Goal: Task Accomplishment & Management: Use online tool/utility

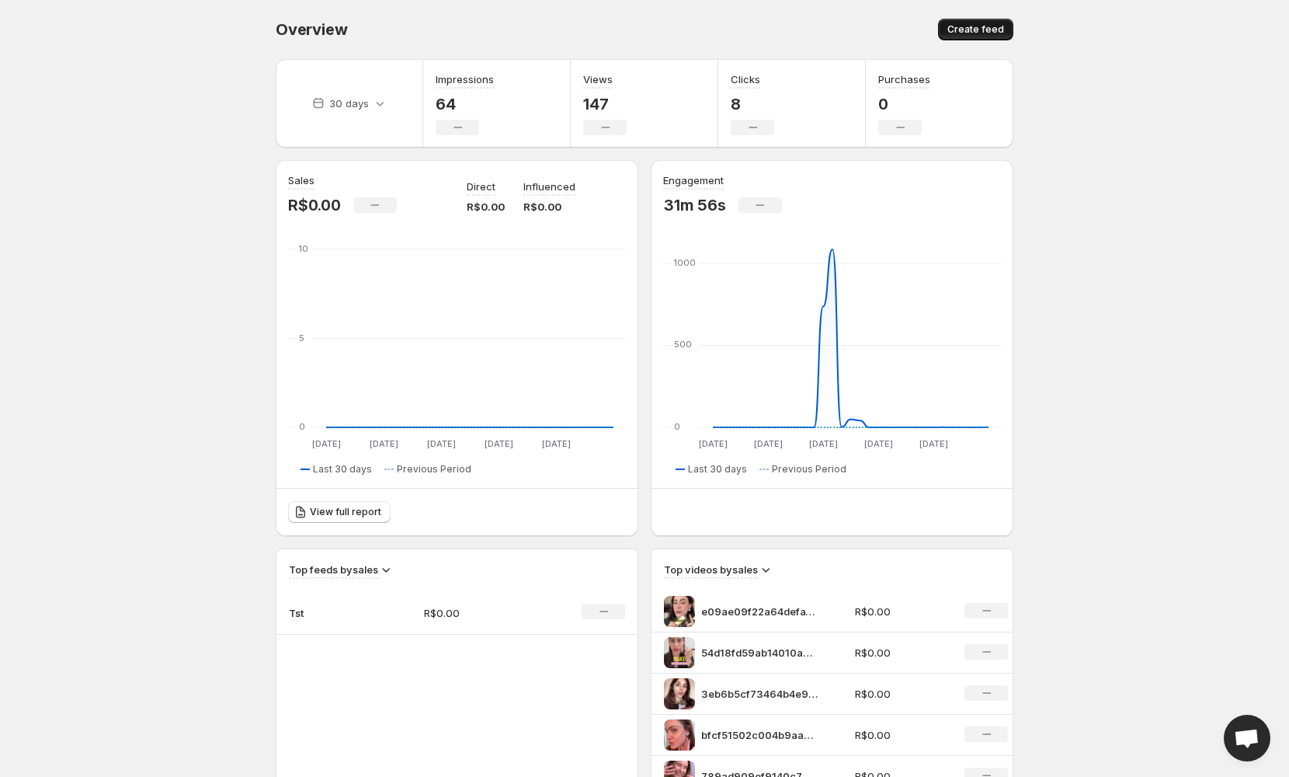
click at [959, 34] on span "Create feed" at bounding box center [975, 29] width 57 height 12
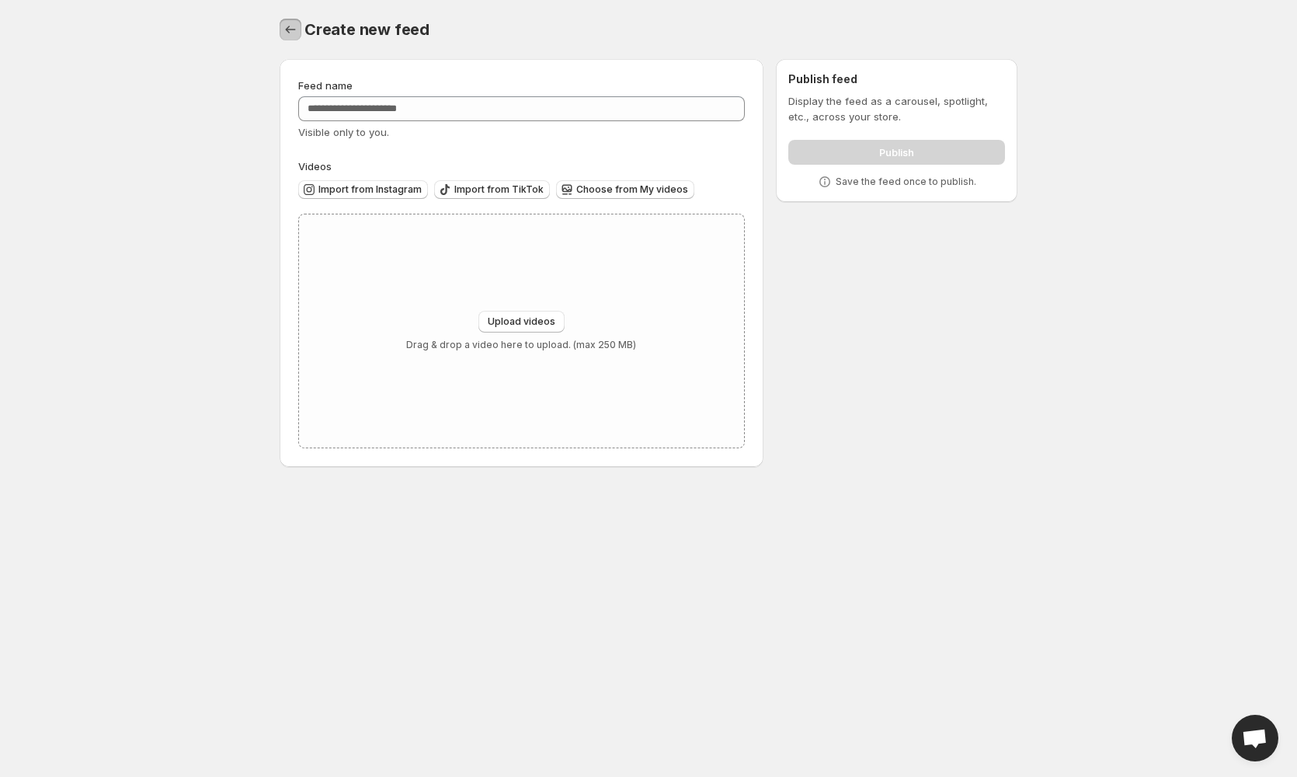
click at [296, 25] on icon "Settings" at bounding box center [291, 30] width 16 height 16
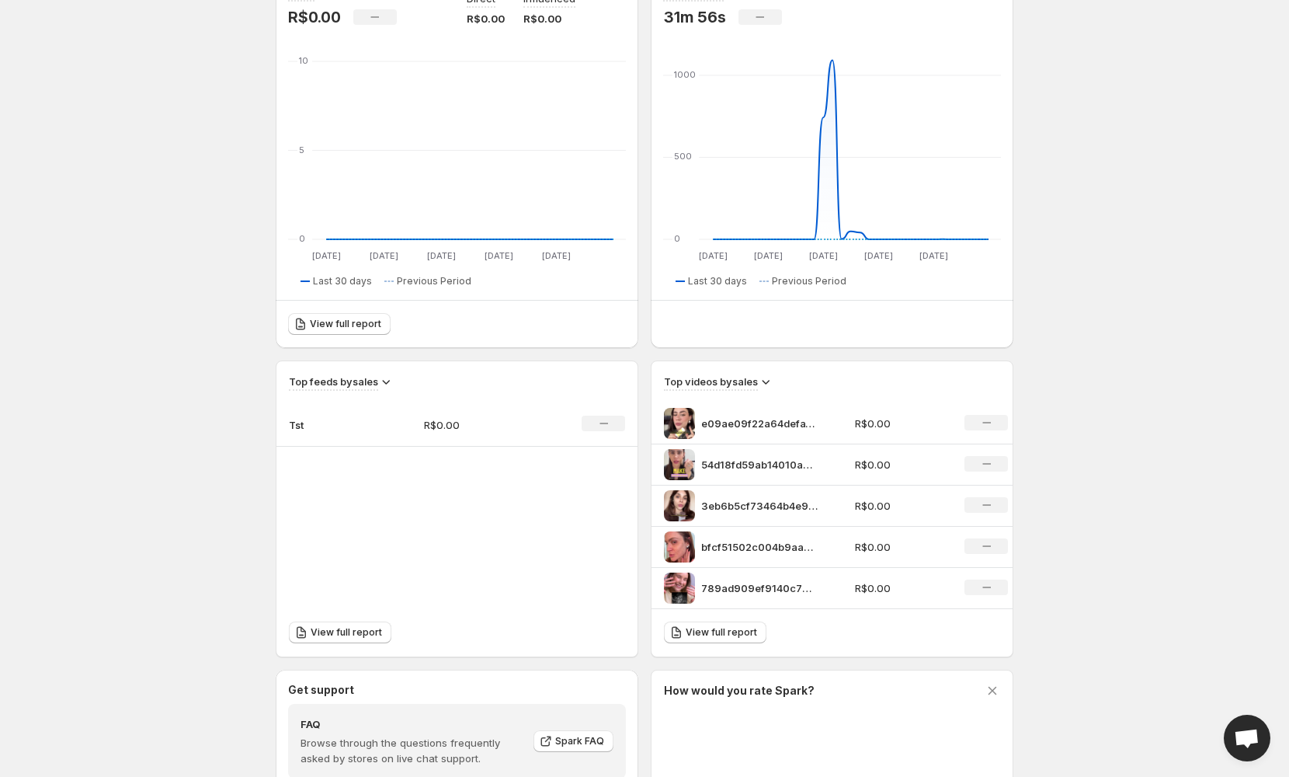
scroll to position [413, 0]
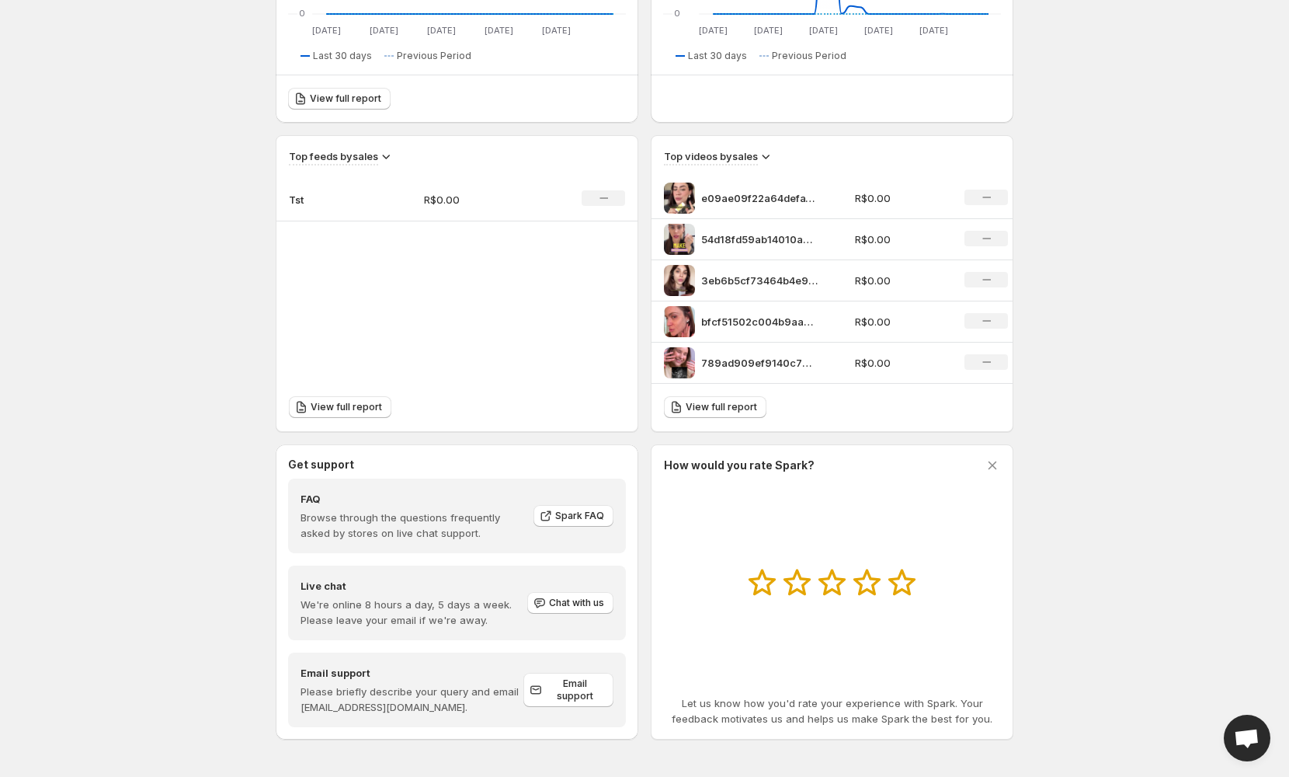
click at [703, 200] on p "e09ae09f22a64defa1ee629a698e3977HD-720p-16Mbps-51305595" at bounding box center [759, 198] width 116 height 16
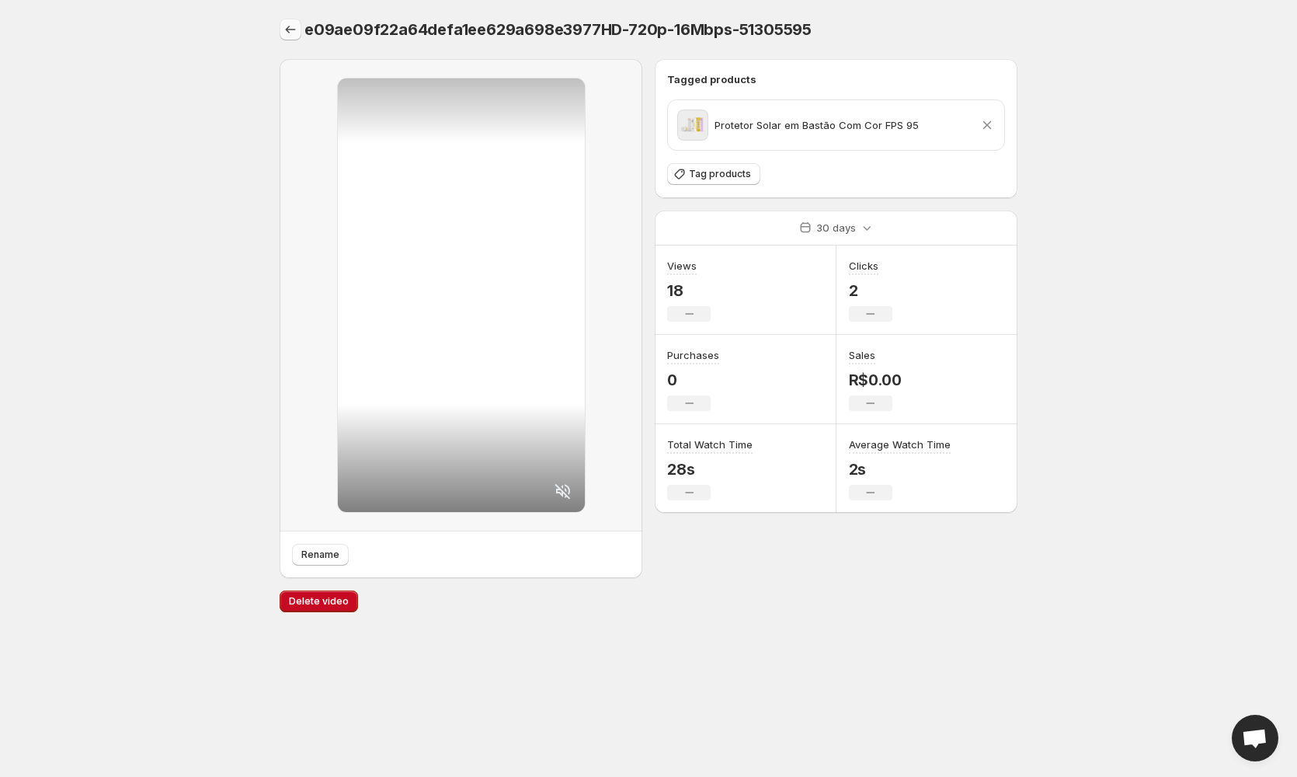
click at [291, 25] on icon "Settings" at bounding box center [291, 30] width 16 height 16
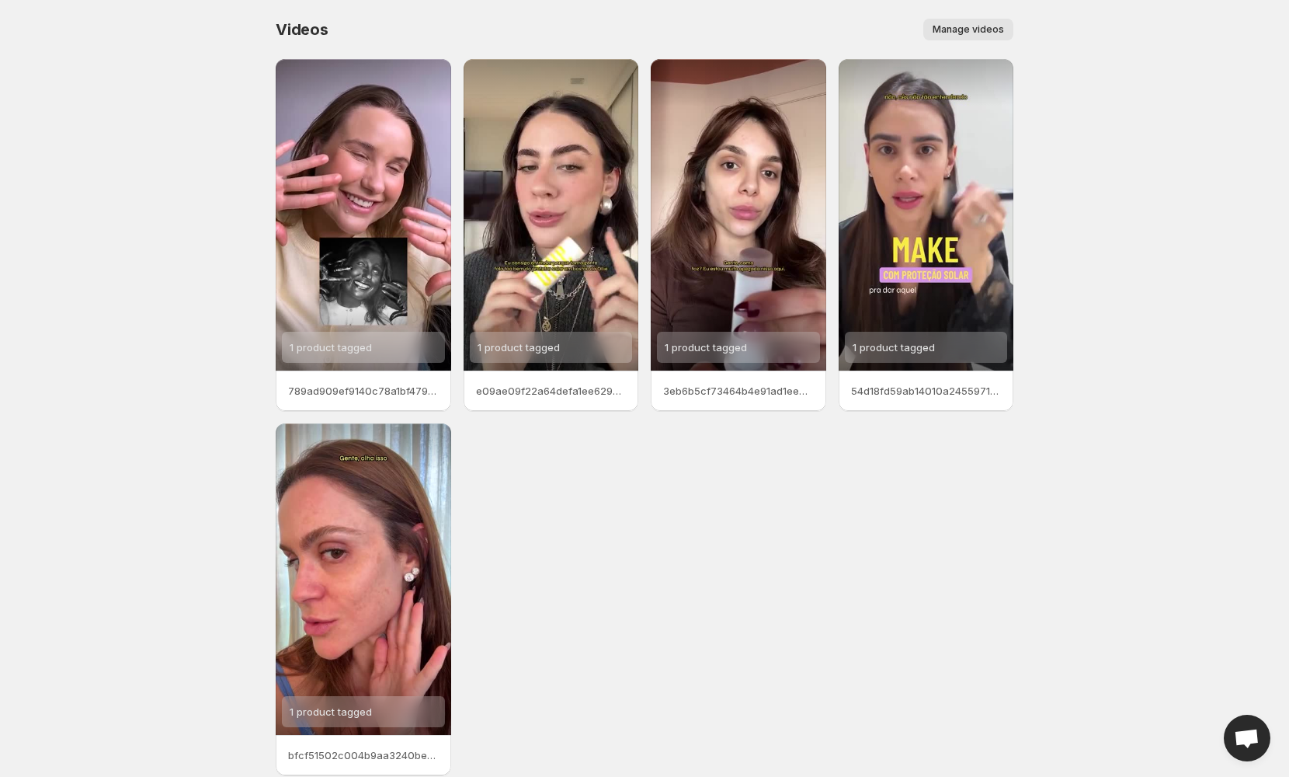
click at [964, 34] on span "Manage videos" at bounding box center [968, 29] width 71 height 12
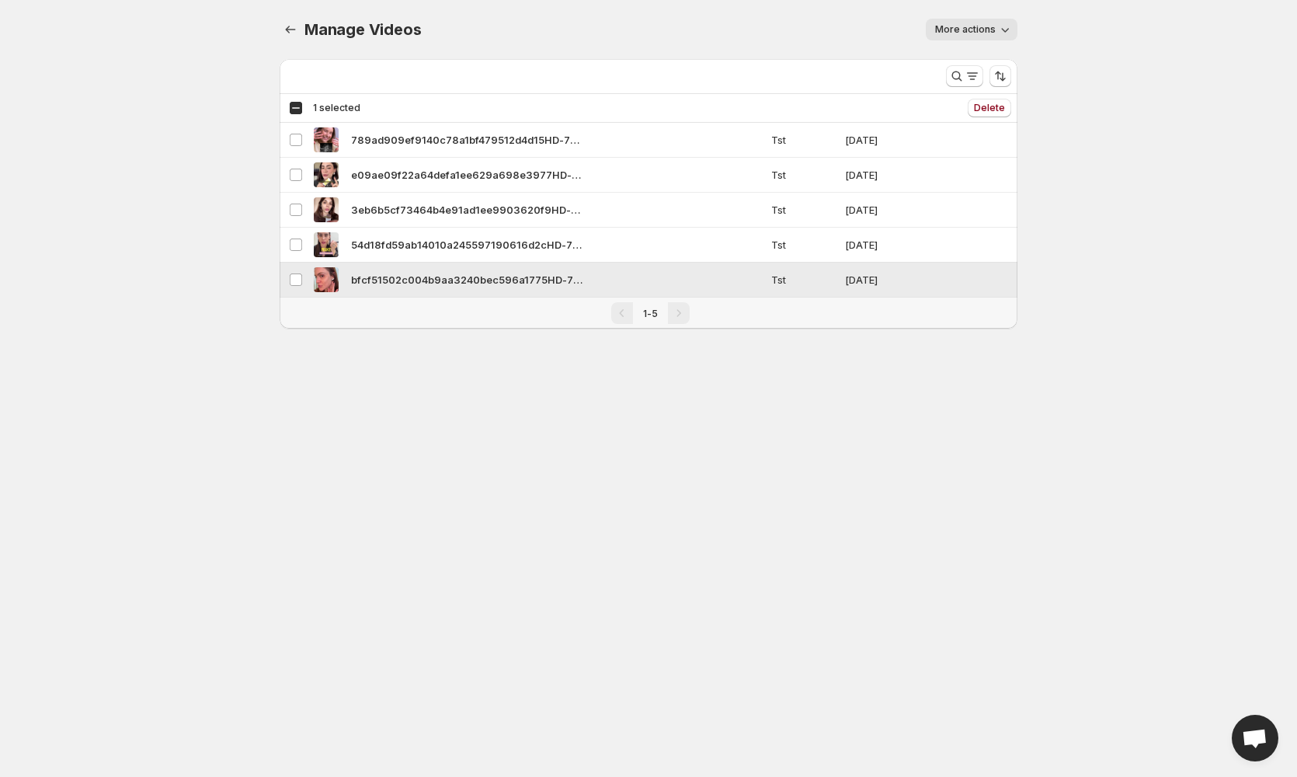
click at [287, 277] on td "Select video" at bounding box center [295, 279] width 30 height 35
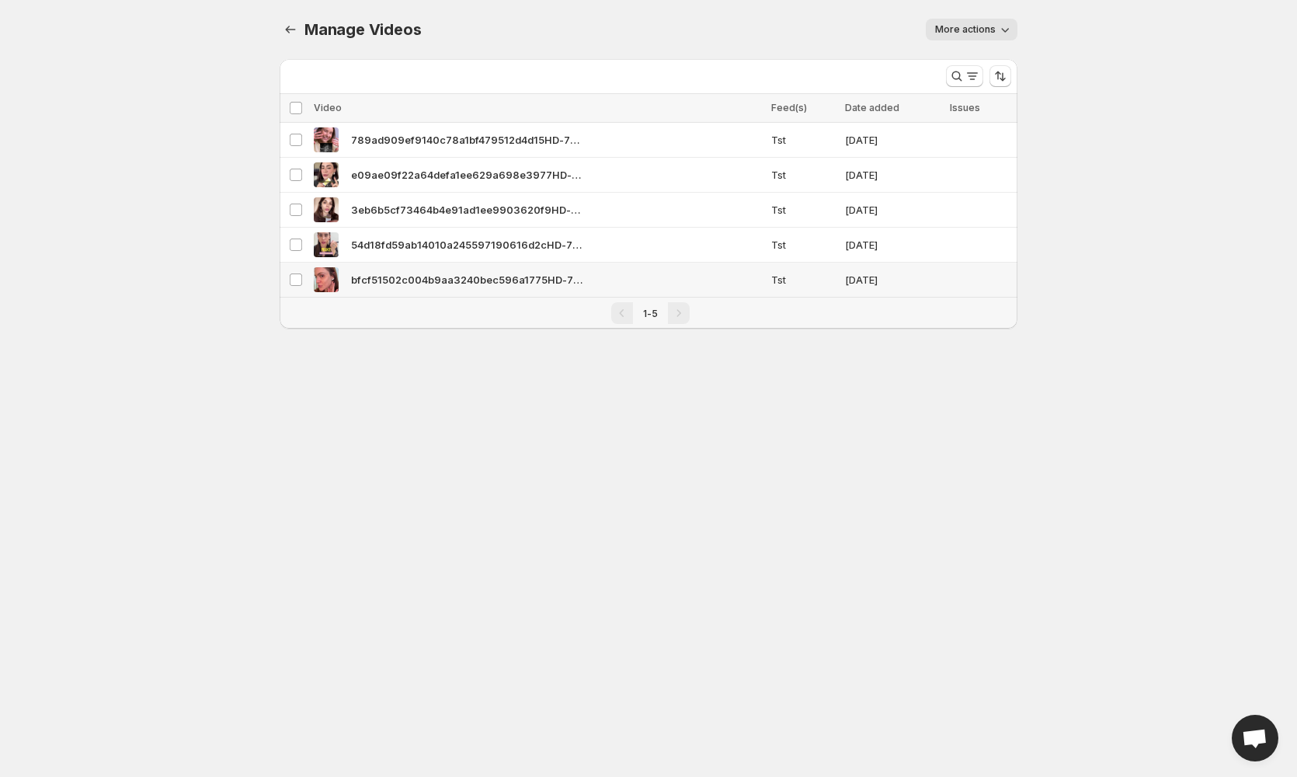
click at [708, 295] on td "bfcf51502c004b9aa3240bec596a1775HD-720p-45Mbps-45281200" at bounding box center [537, 279] width 457 height 35
click at [673, 307] on div "Pagination" at bounding box center [679, 313] width 22 height 22
click at [290, 30] on icon "Manage Videos" at bounding box center [291, 30] width 16 height 16
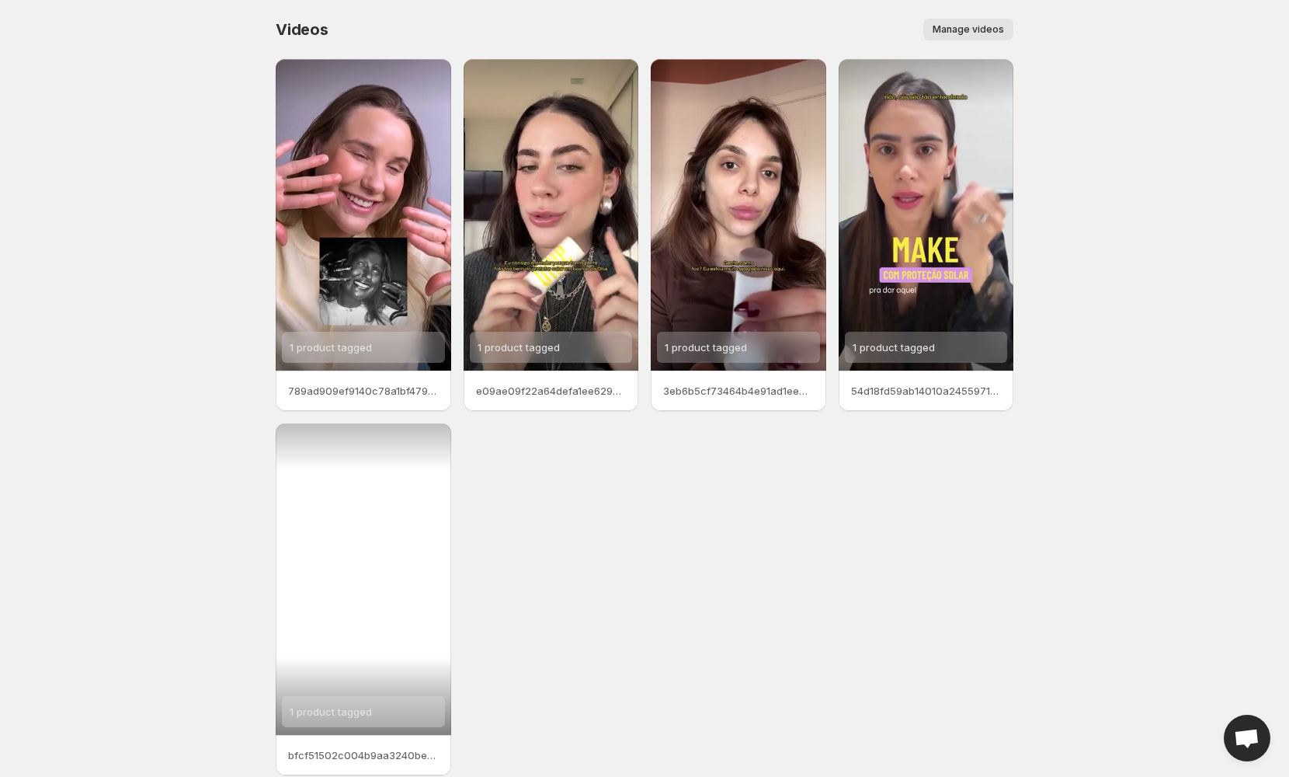
scroll to position [70, 0]
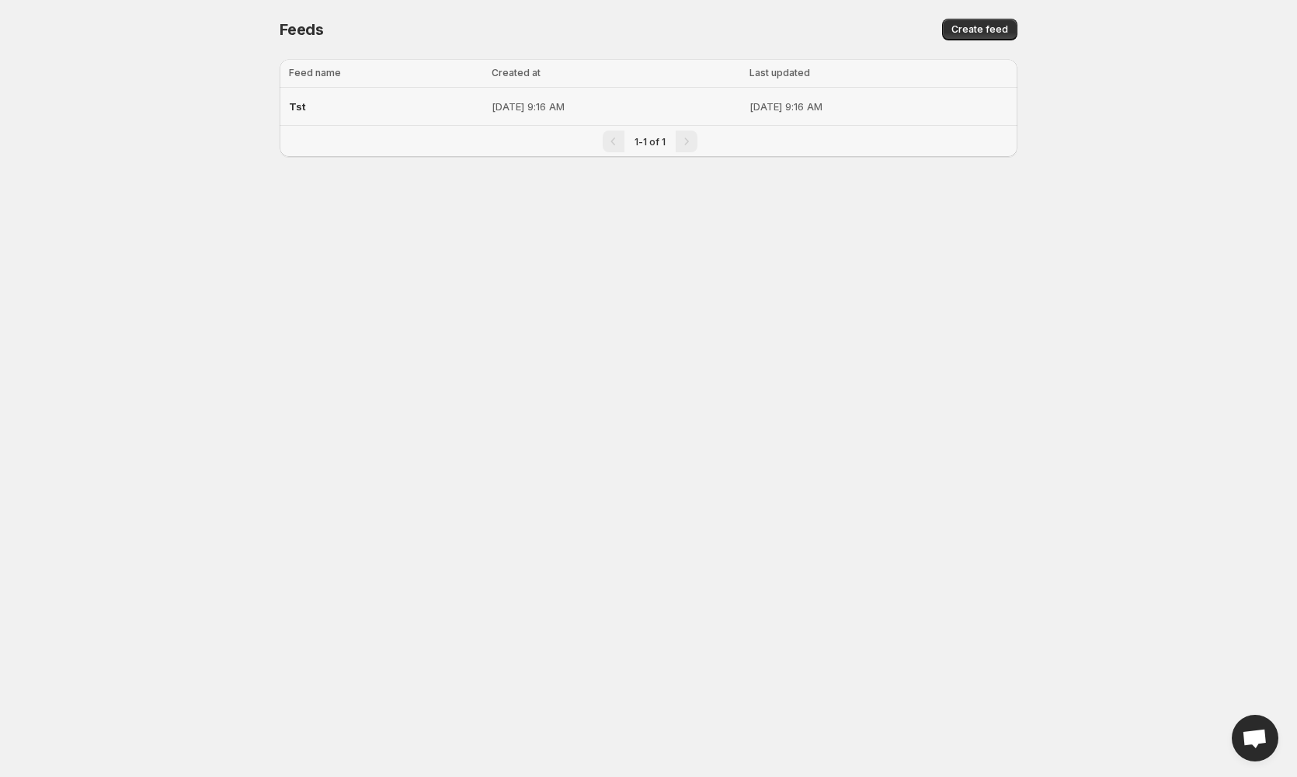
click at [704, 104] on p "[DATE] 9:16 AM" at bounding box center [616, 107] width 248 height 16
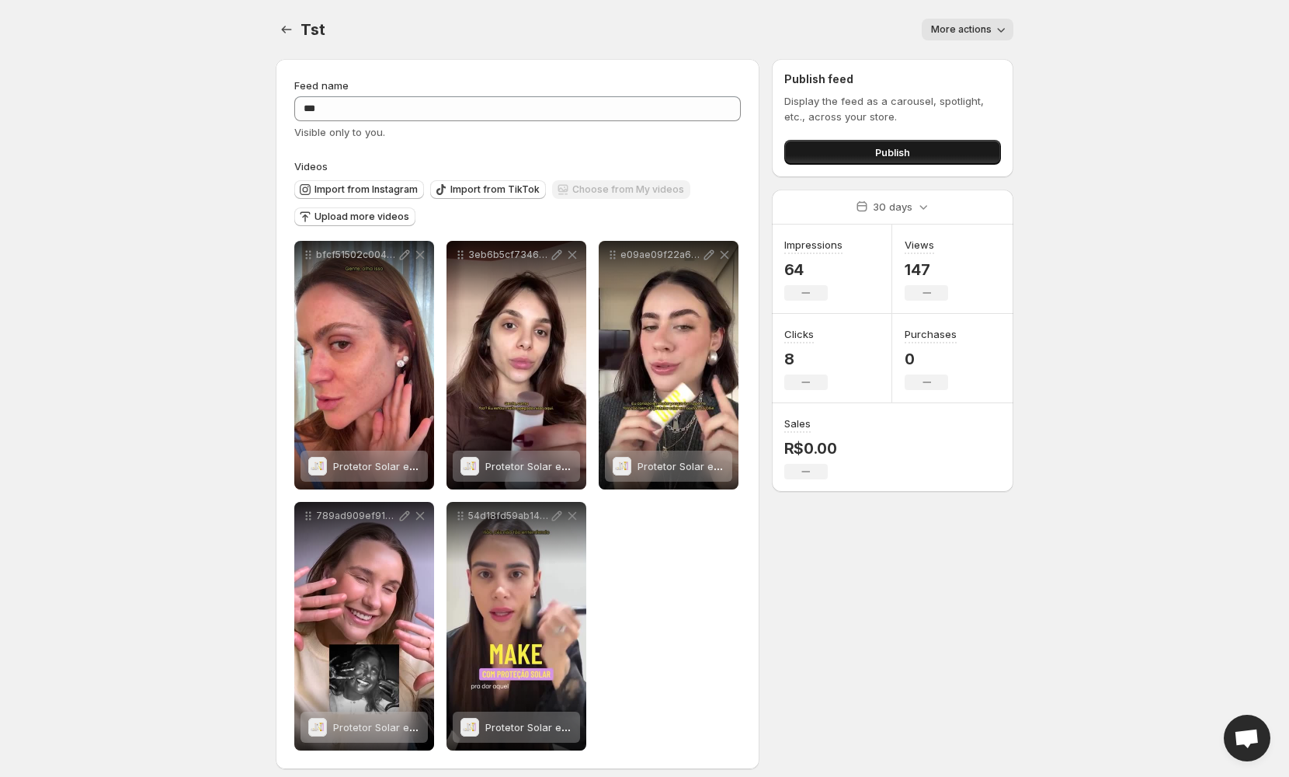
click at [909, 145] on span "Publish" at bounding box center [892, 152] width 35 height 16
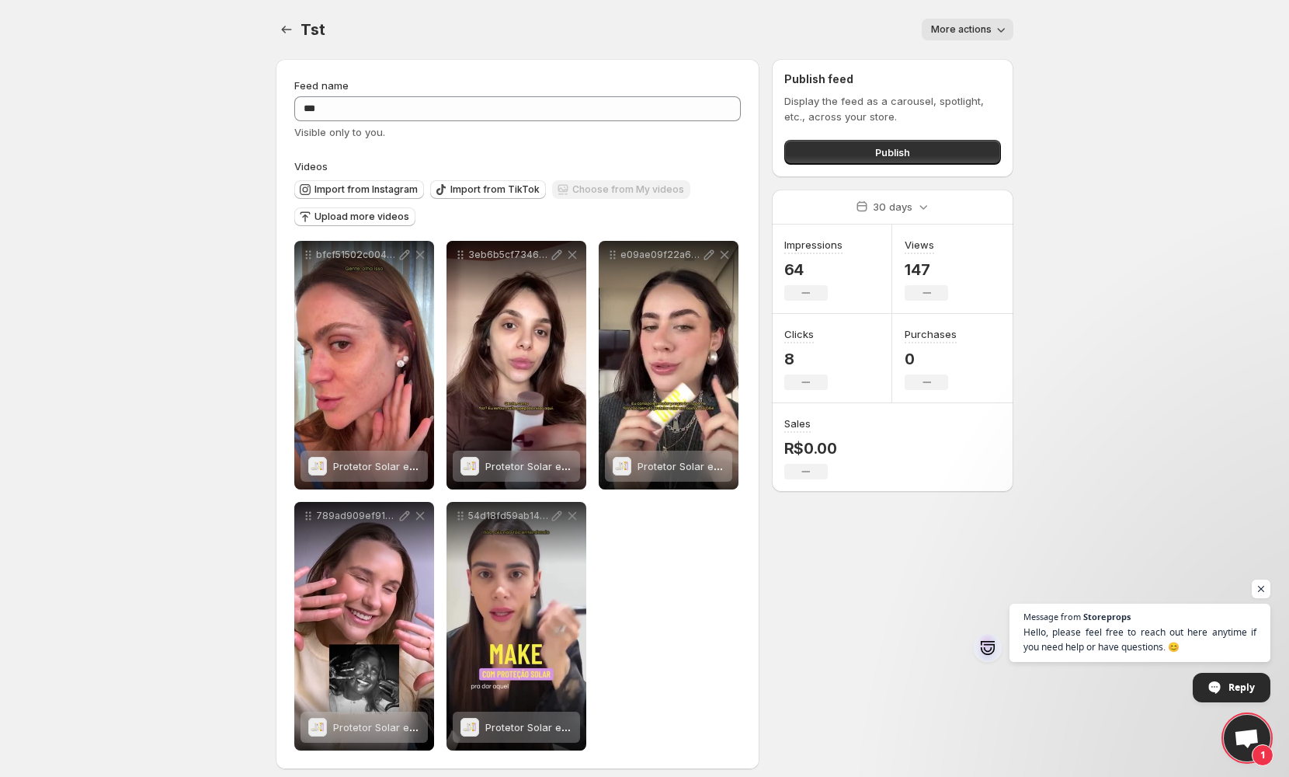
click at [967, 20] on button "More actions" at bounding box center [968, 30] width 92 height 22
click at [967, 21] on button "More actions" at bounding box center [968, 30] width 92 height 22
click at [967, 30] on span "More actions" at bounding box center [961, 29] width 61 height 12
click at [887, 162] on button "Publish" at bounding box center [892, 152] width 217 height 25
click at [876, 160] on button "Publish" at bounding box center [892, 152] width 217 height 25
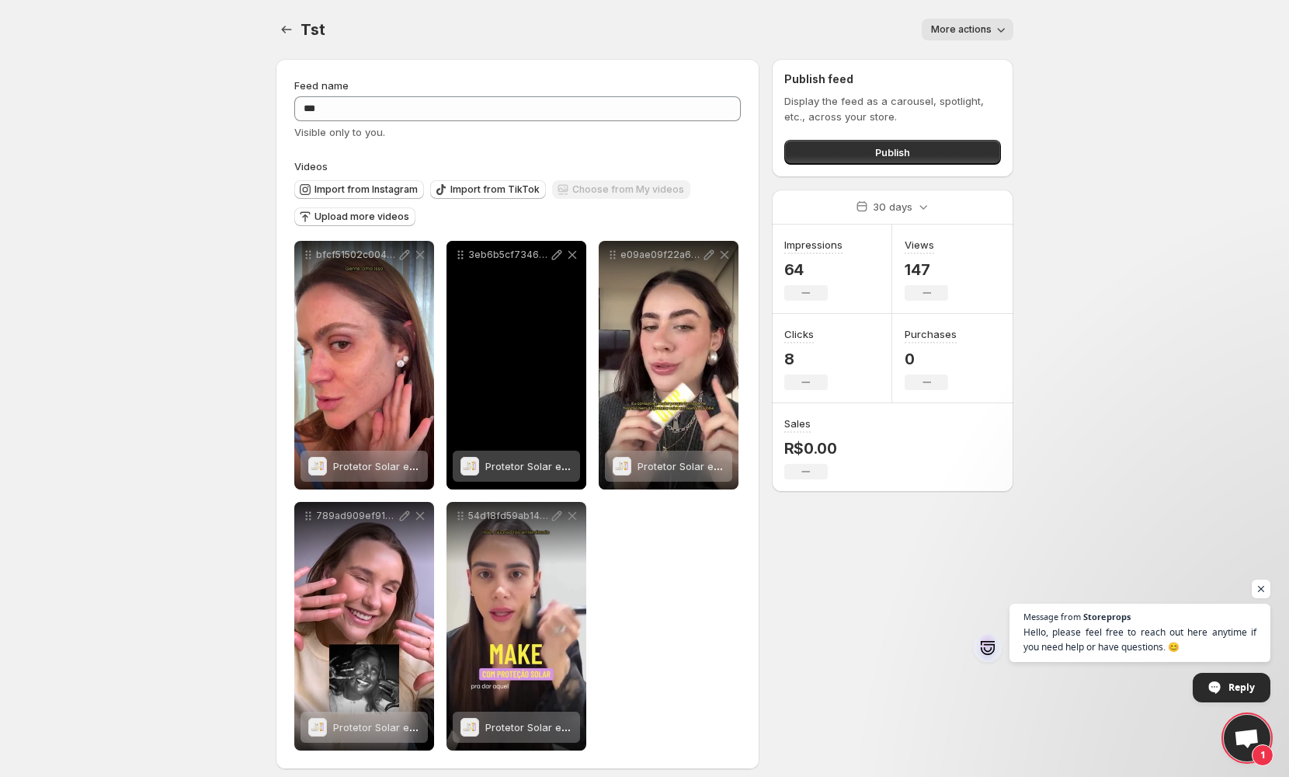
click at [481, 394] on div "3eb6b5cf73464b4e91ad1ee9903620f9HD-720p-16Mbps-51305461" at bounding box center [516, 365] width 140 height 248
click at [504, 461] on span "Protetor Solar em Bastão Com Cor FPS 95" at bounding box center [587, 466] width 204 height 12
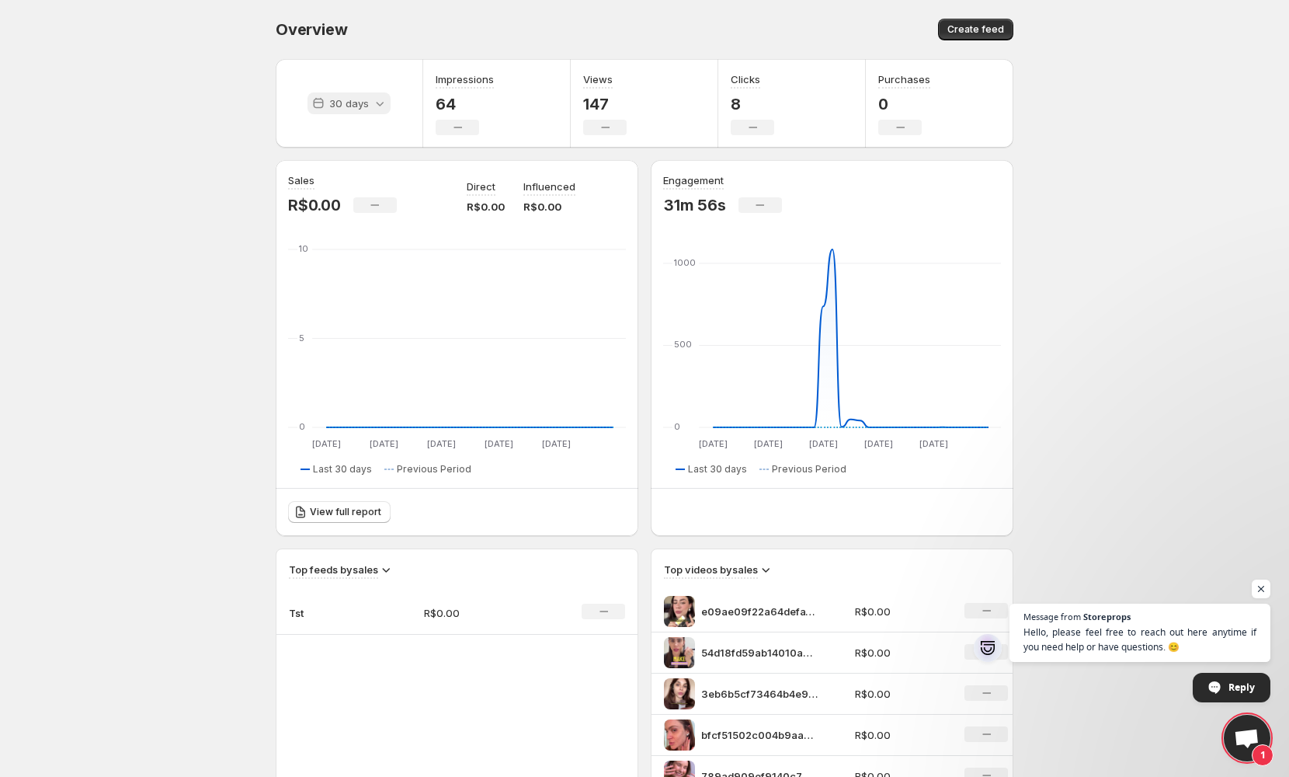
click at [325, 109] on icon at bounding box center [319, 104] width 16 height 16
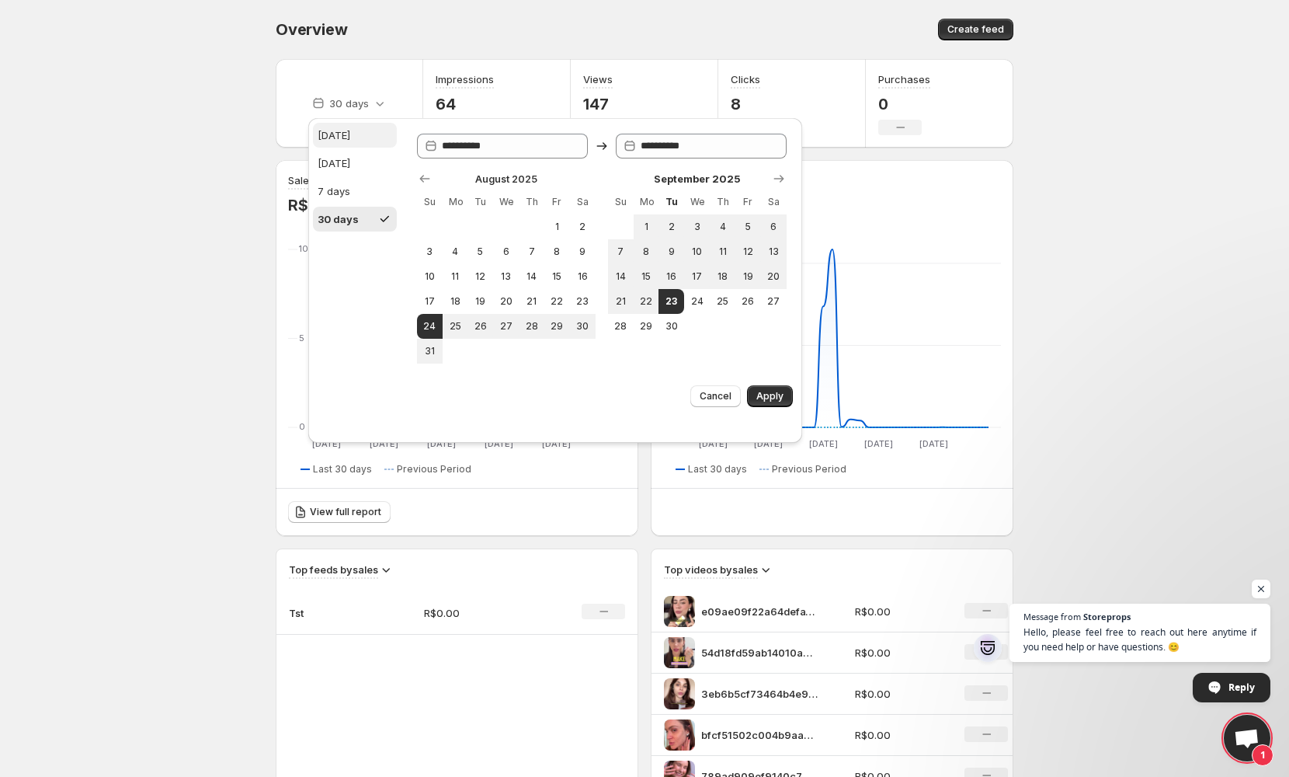
click at [342, 139] on div "[DATE]" at bounding box center [334, 135] width 33 height 16
type input "**********"
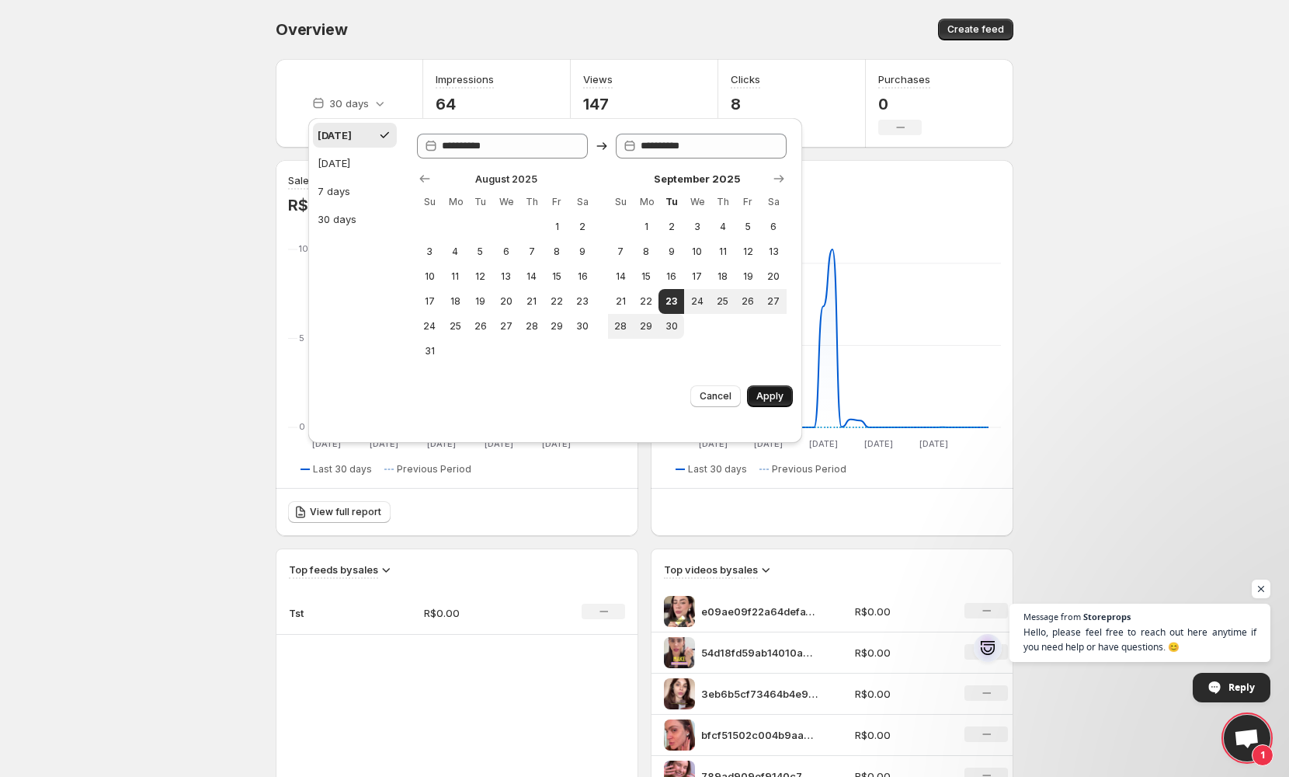
drag, startPoint x: 773, startPoint y: 413, endPoint x: 773, endPoint y: 423, distance: 10.1
click at [773, 412] on div "Cancel Apply" at bounding box center [555, 395] width 494 height 33
click at [773, 402] on span "Apply" at bounding box center [769, 396] width 27 height 12
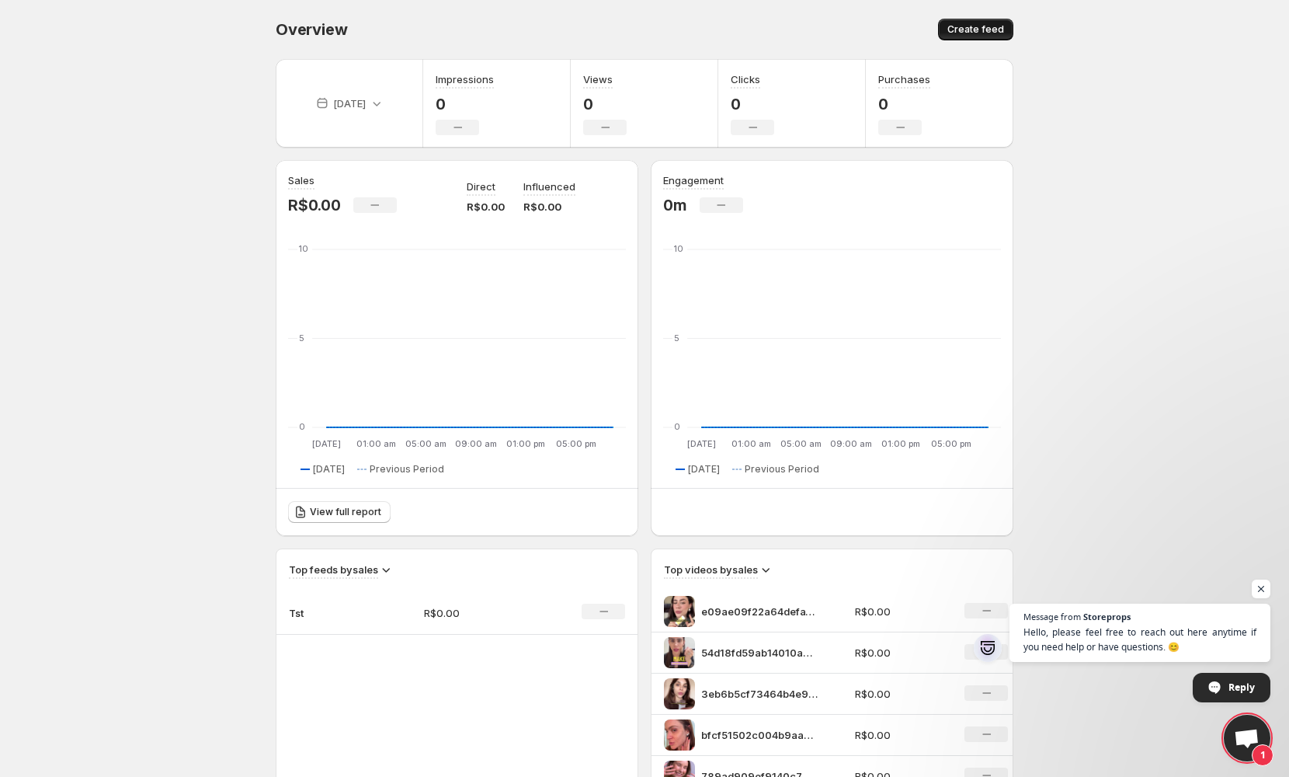
click at [971, 36] on button "Create feed" at bounding box center [975, 30] width 75 height 22
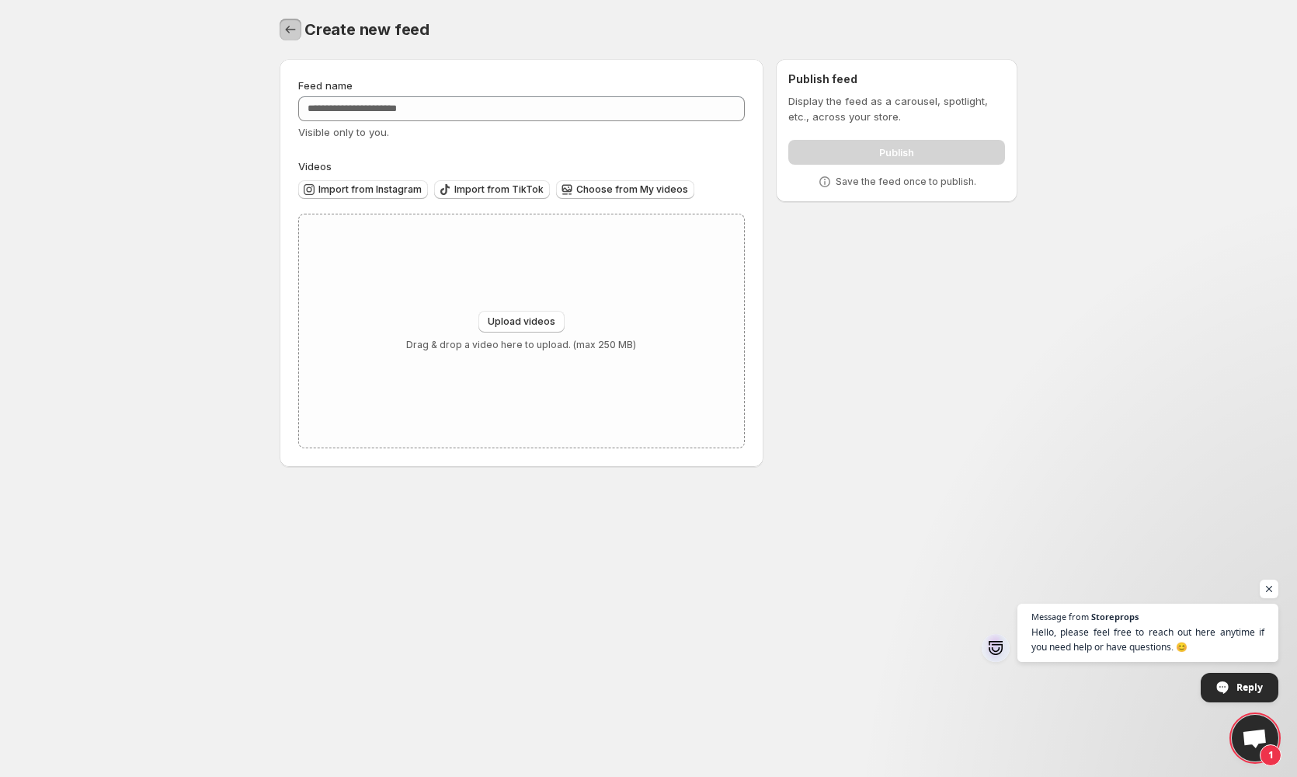
click at [288, 27] on icon "Settings" at bounding box center [291, 30] width 16 height 16
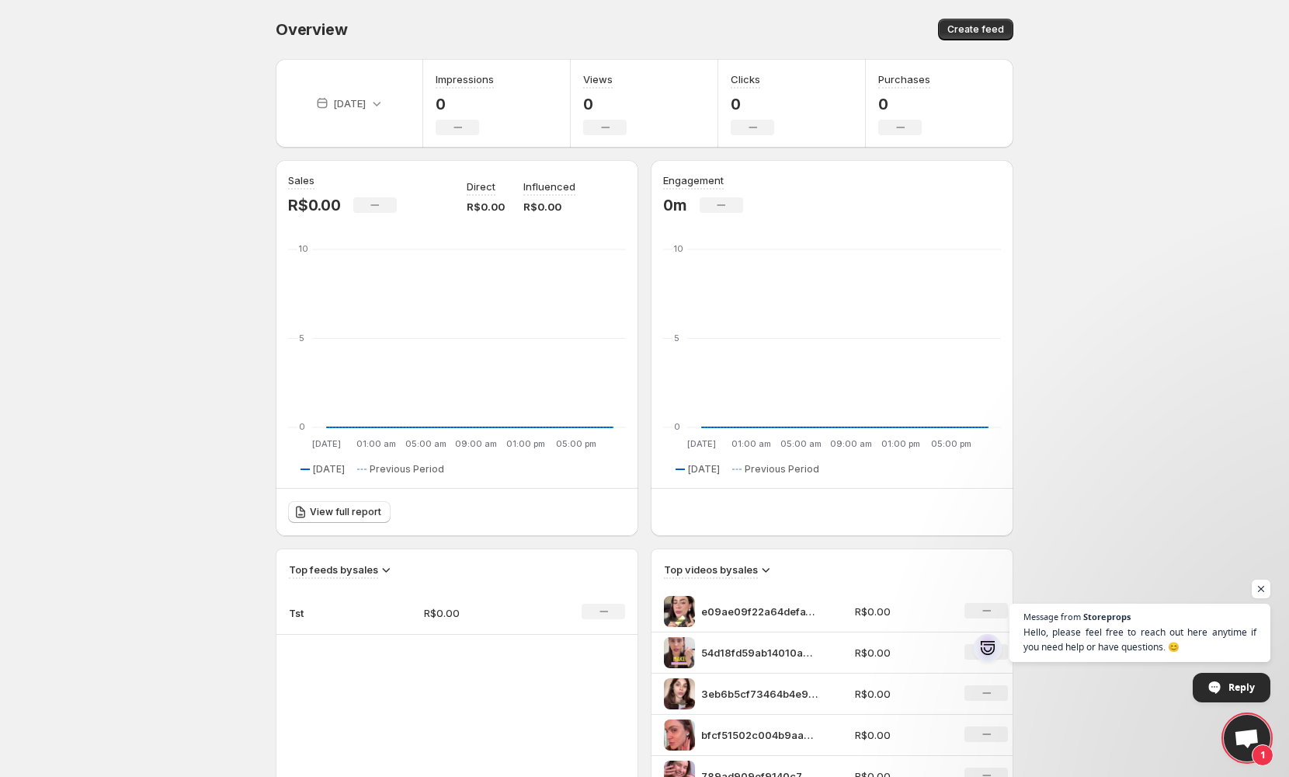
scroll to position [413, 0]
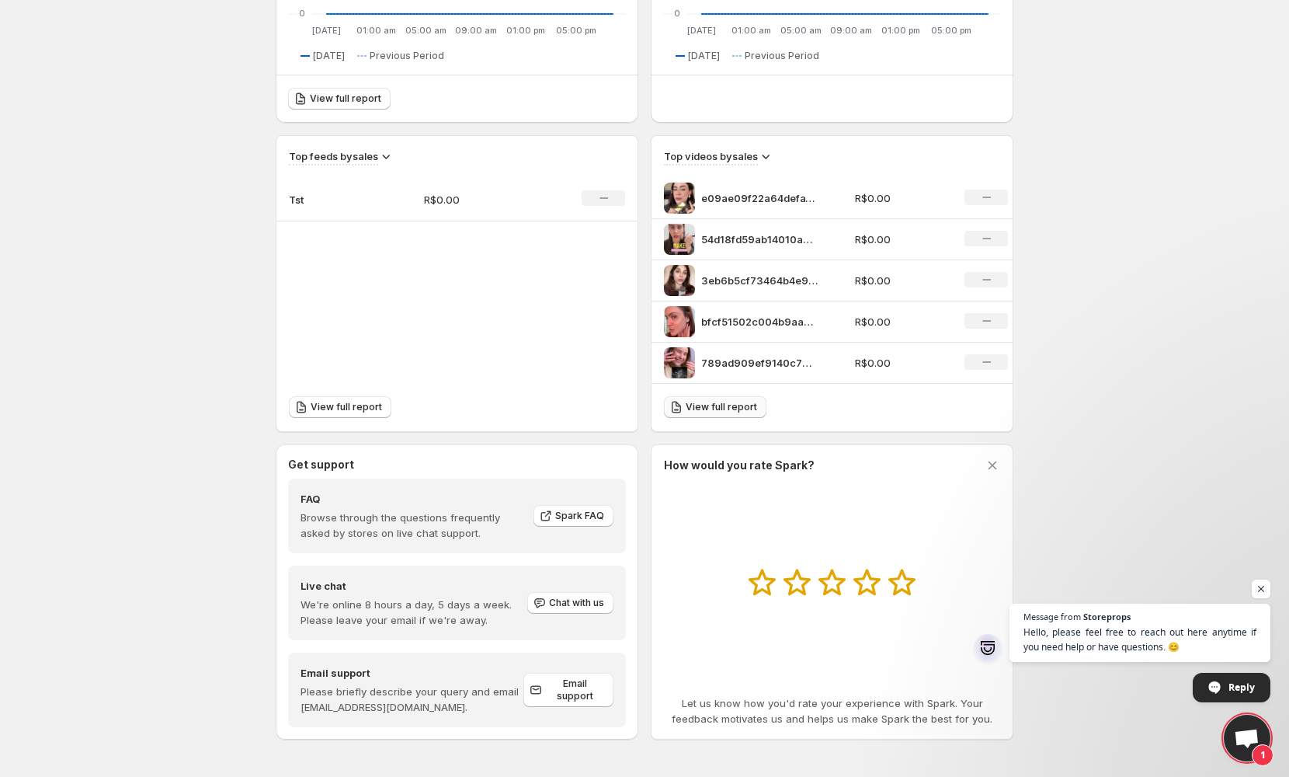
click at [732, 407] on span "View full report" at bounding box center [721, 407] width 71 height 12
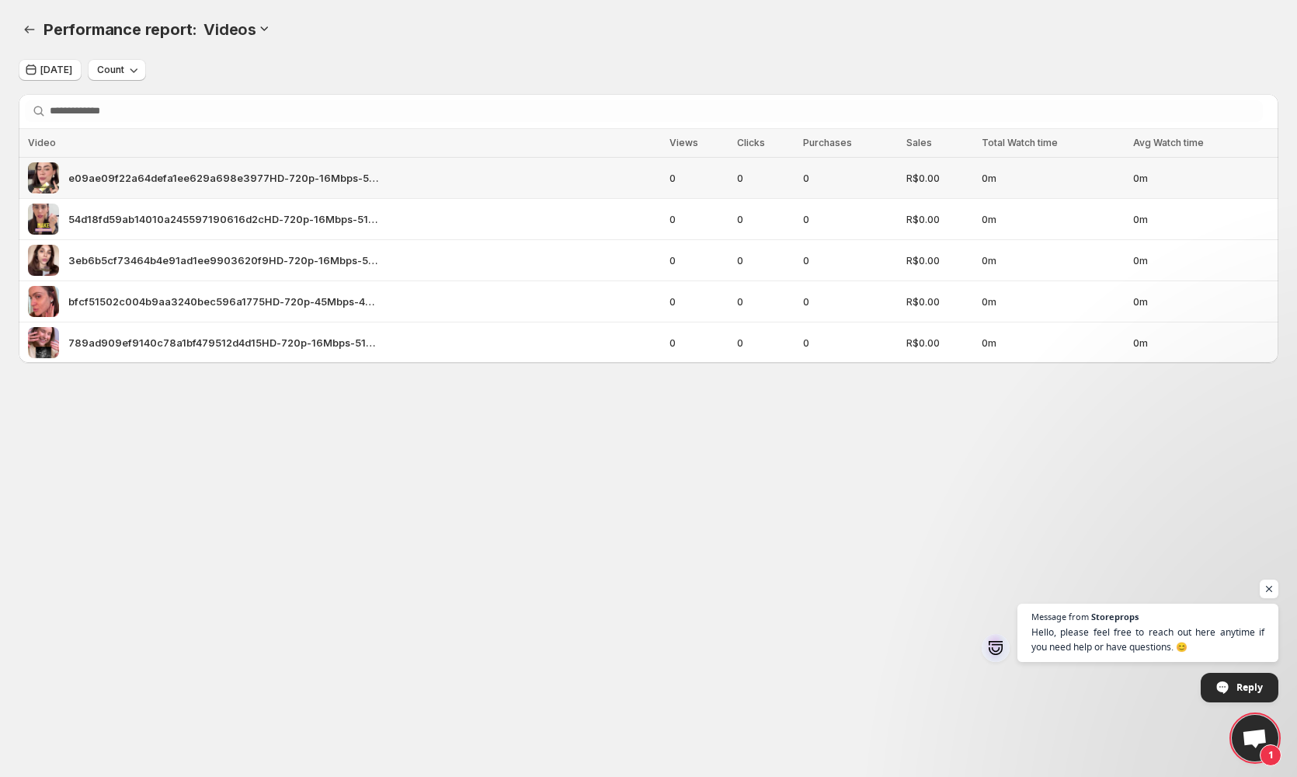
click at [135, 170] on span "e09ae09f22a64defa1ee629a698e3977HD-720p-16Mbps-51305595" at bounding box center [223, 178] width 311 height 16
click at [151, 178] on span "e09ae09f22a64defa1ee629a698e3977HD-720p-16Mbps-51305595" at bounding box center [223, 178] width 311 height 16
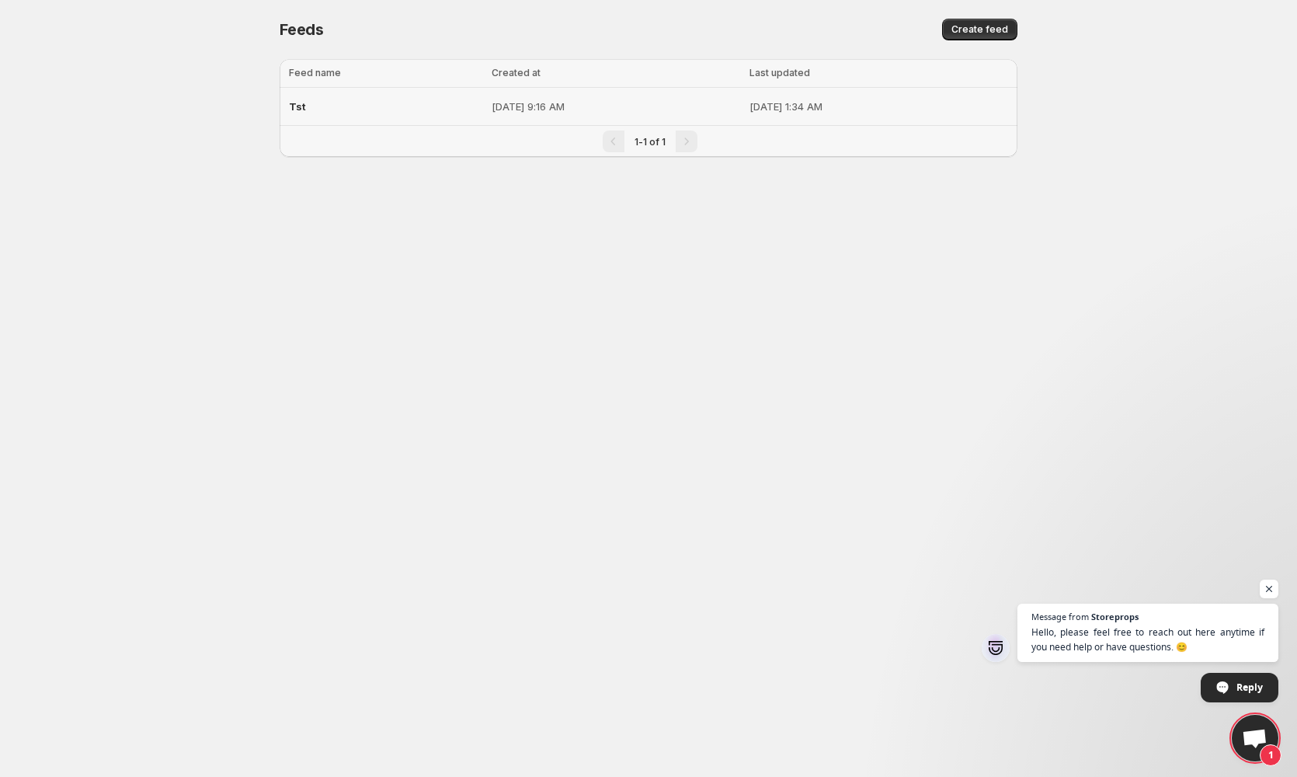
click at [568, 97] on td "[DATE] 9:16 AM" at bounding box center [616, 107] width 258 height 38
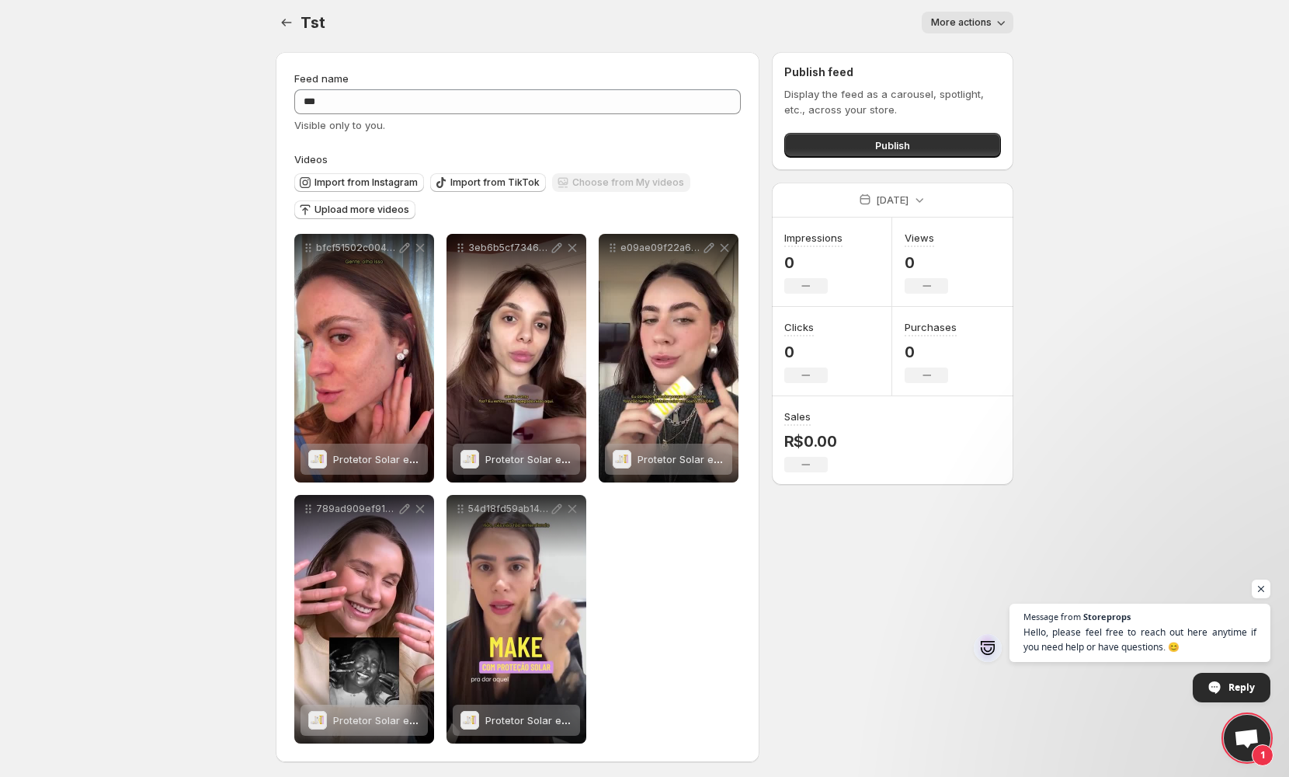
scroll to position [11, 0]
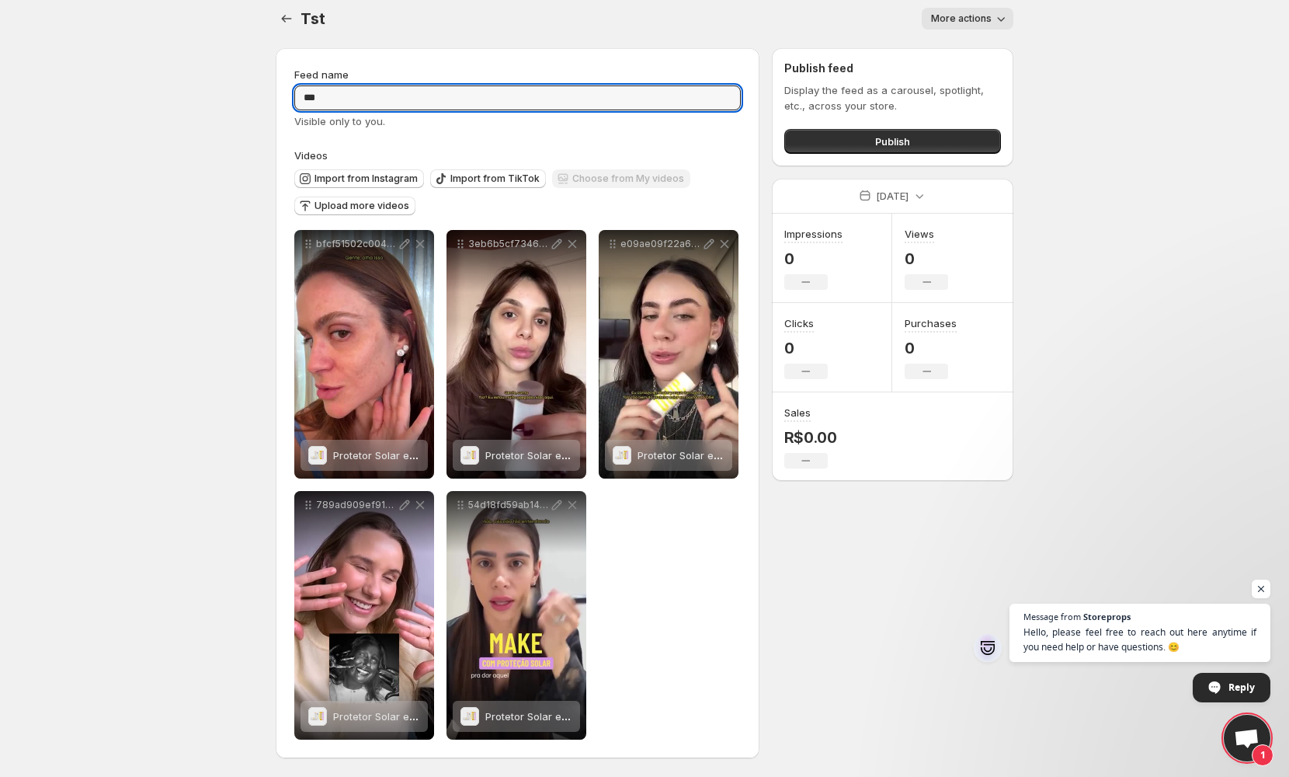
drag, startPoint x: 530, startPoint y: 91, endPoint x: 275, endPoint y: 93, distance: 254.7
click at [275, 93] on div "**********" at bounding box center [638, 406] width 750 height 741
type input "*****"
click at [977, 19] on span "More actions" at bounding box center [961, 18] width 61 height 12
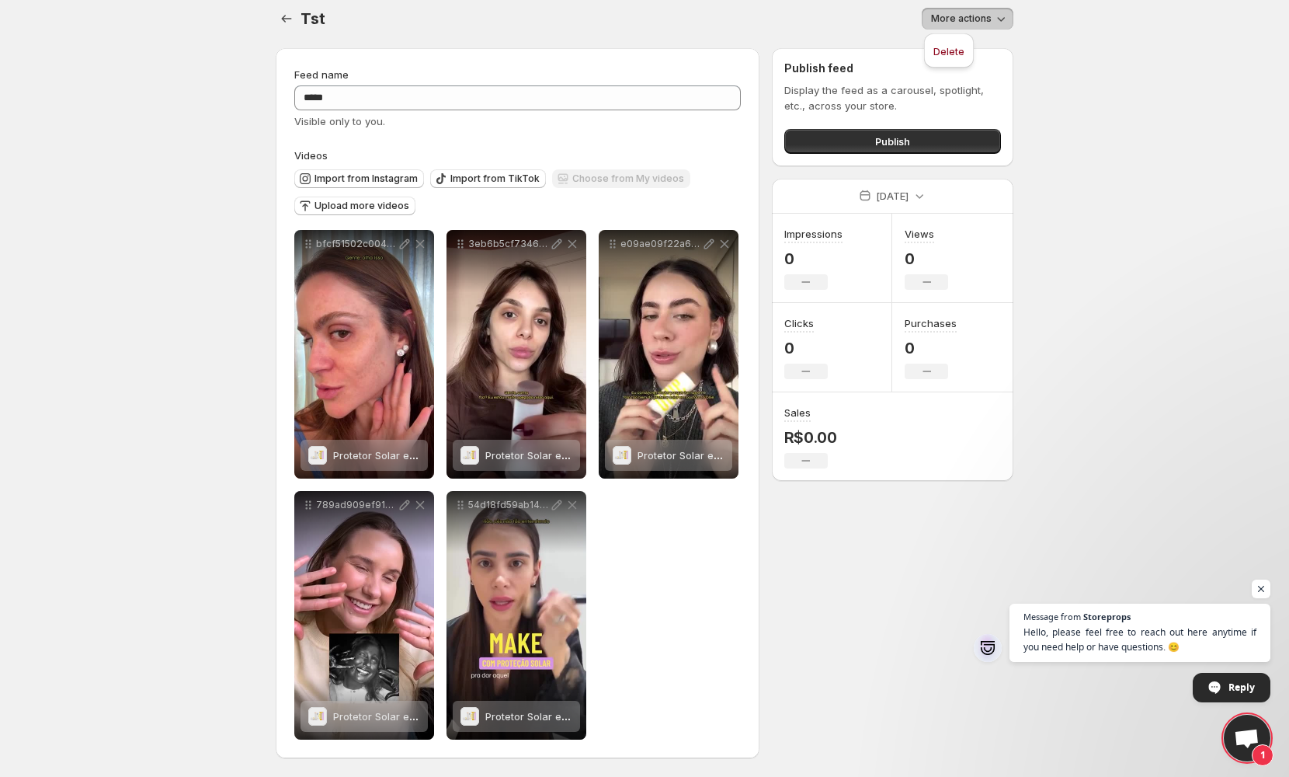
click at [977, 19] on span "More actions" at bounding box center [961, 18] width 61 height 12
click at [897, 141] on span "Publish" at bounding box center [892, 142] width 35 height 16
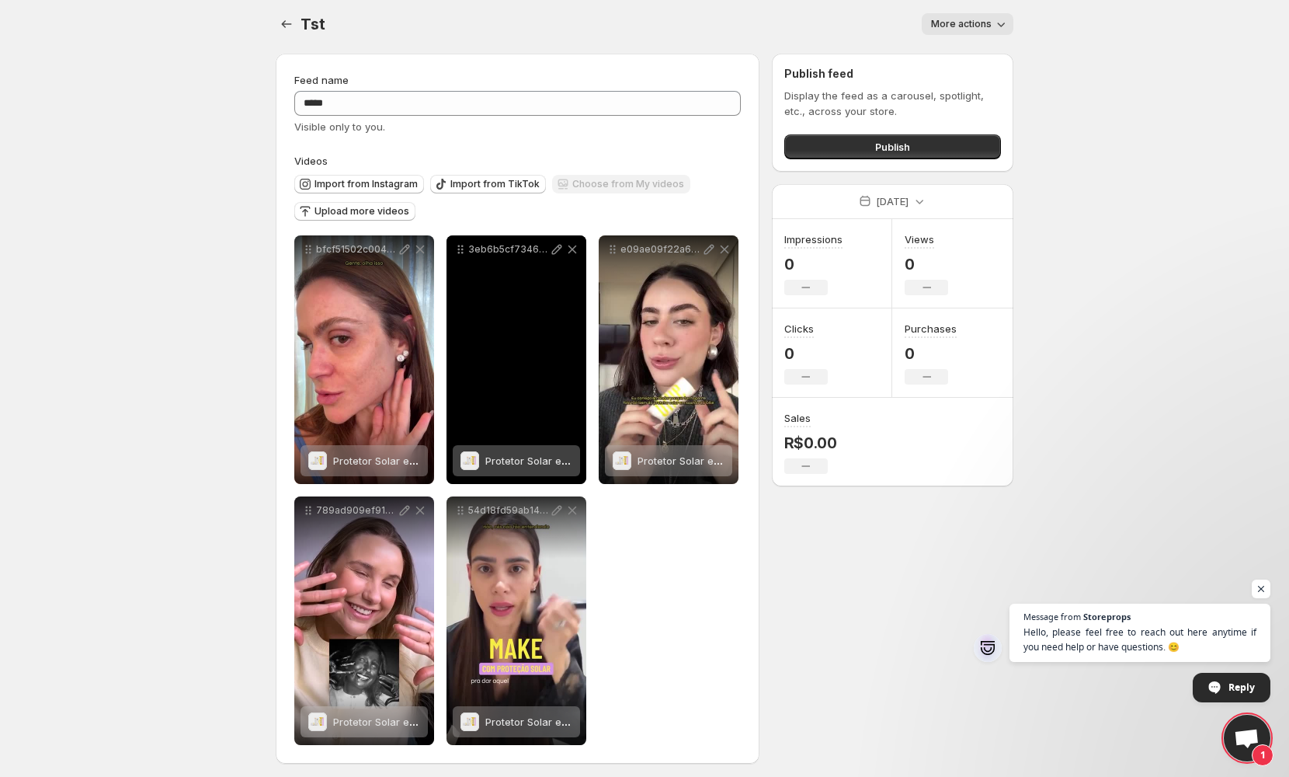
scroll to position [11, 0]
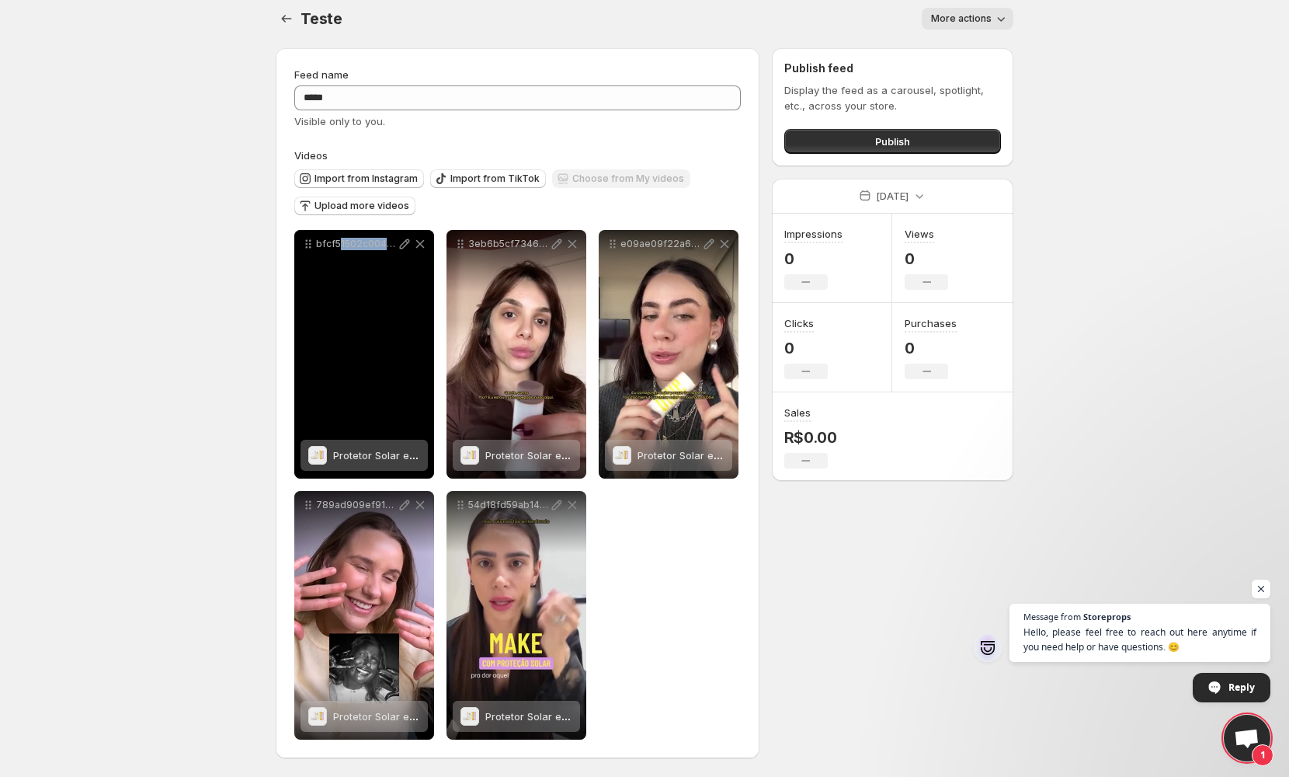
drag, startPoint x: 340, startPoint y: 246, endPoint x: 307, endPoint y: 259, distance: 35.9
click at [314, 259] on div "bfcf51502c004b9aa3240bec596a1775HD-720p-45Mbps-45281200" at bounding box center [364, 354] width 140 height 248
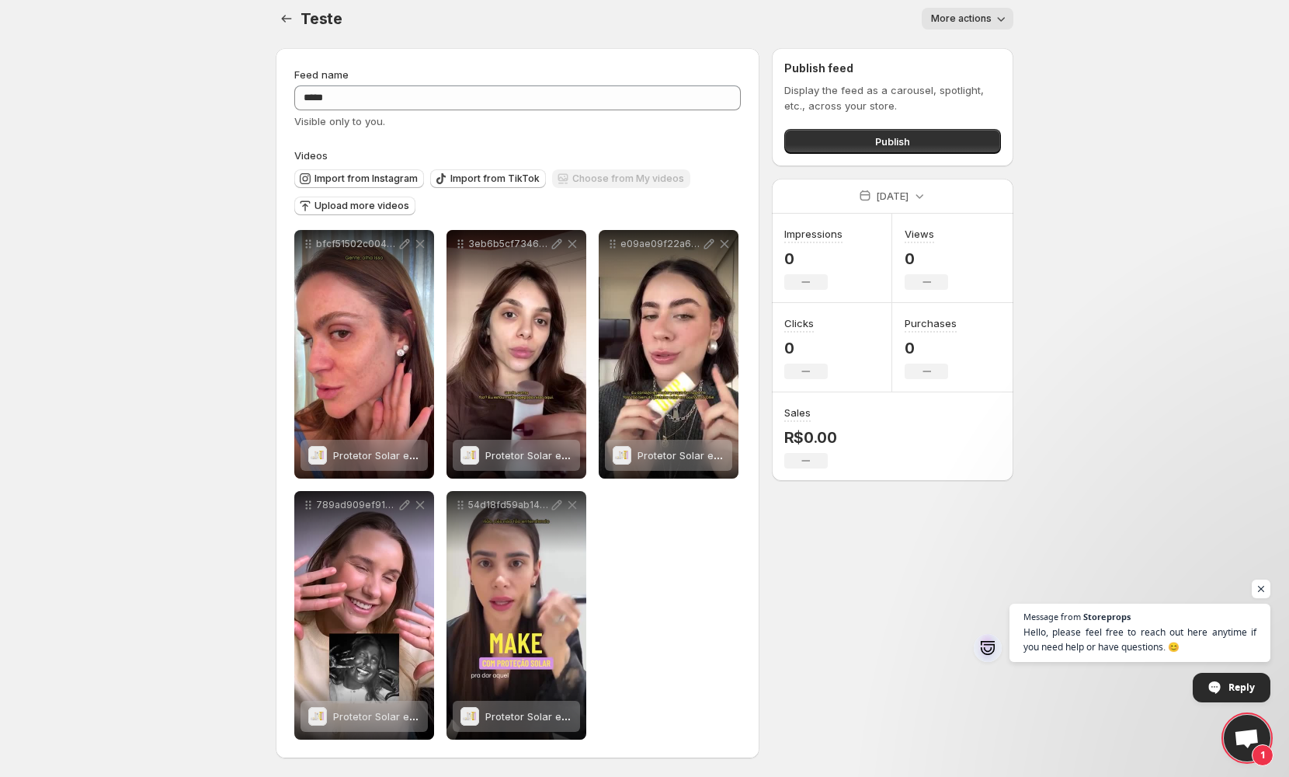
click at [274, 269] on div "**********" at bounding box center [638, 406] width 750 height 741
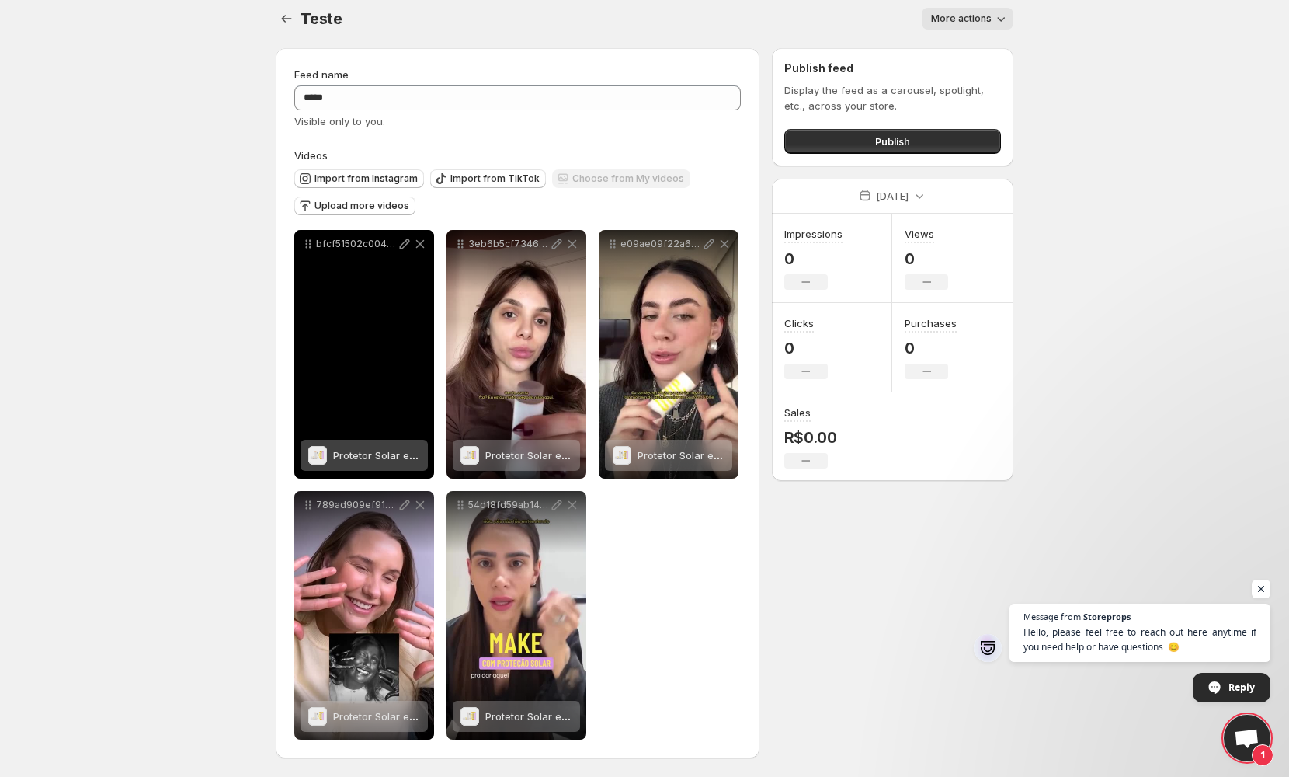
click at [369, 444] on div "Protetor Solar em Bastão Com Cor FPS 95" at bounding box center [376, 455] width 87 height 31
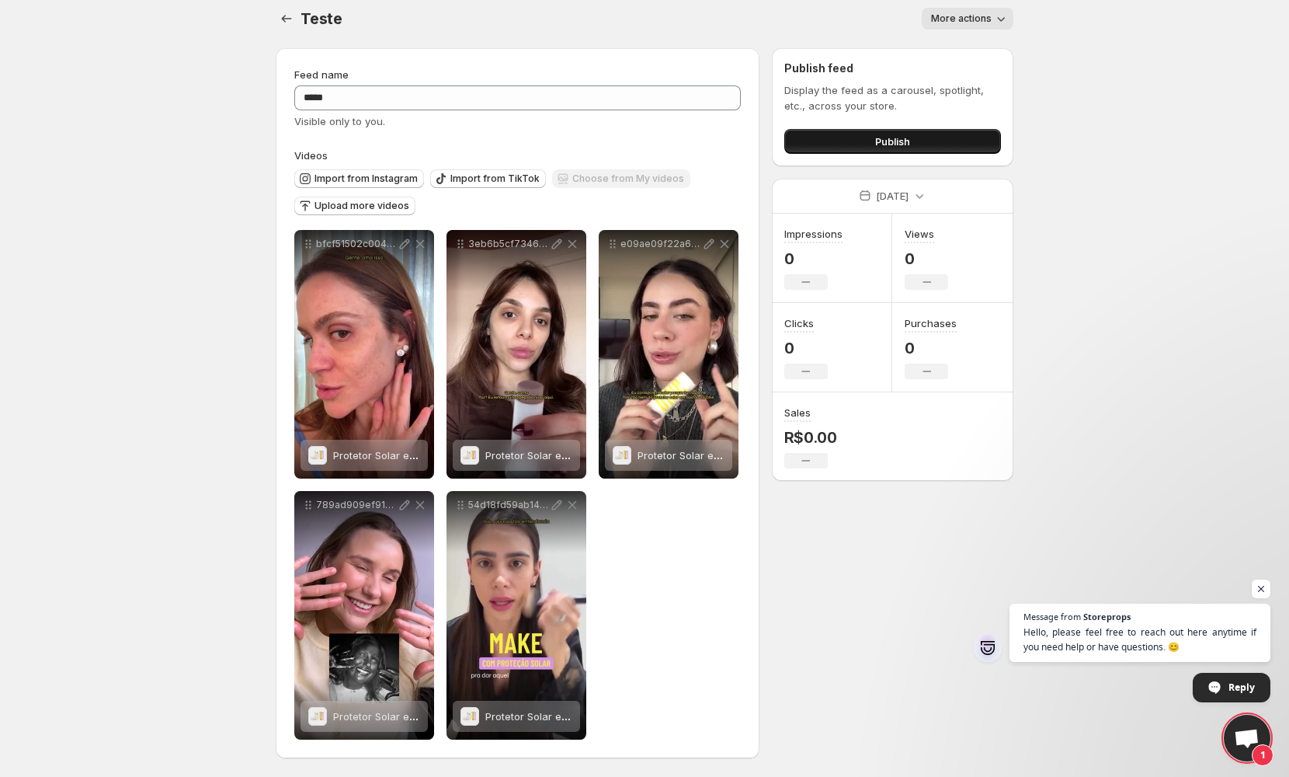
click at [868, 149] on button "Publish" at bounding box center [892, 141] width 217 height 25
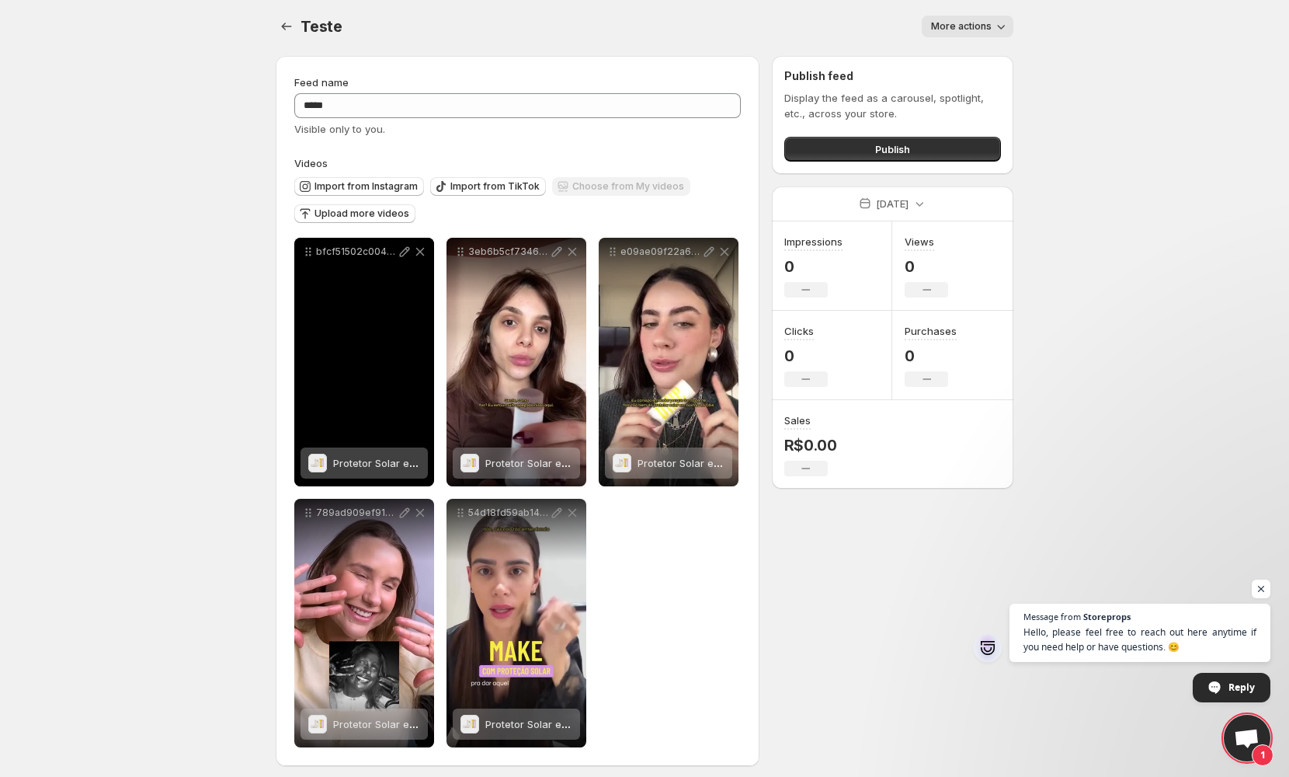
scroll to position [0, 0]
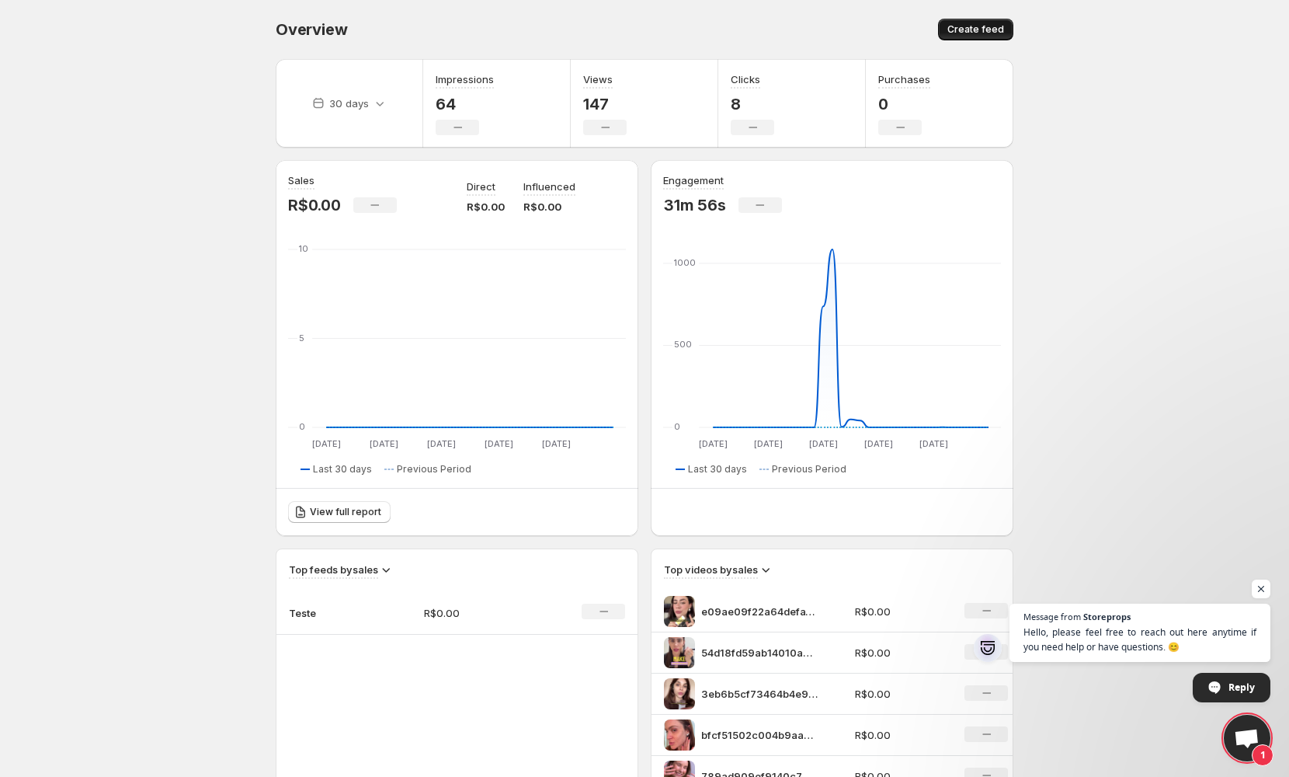
click at [968, 32] on span "Create feed" at bounding box center [975, 29] width 57 height 12
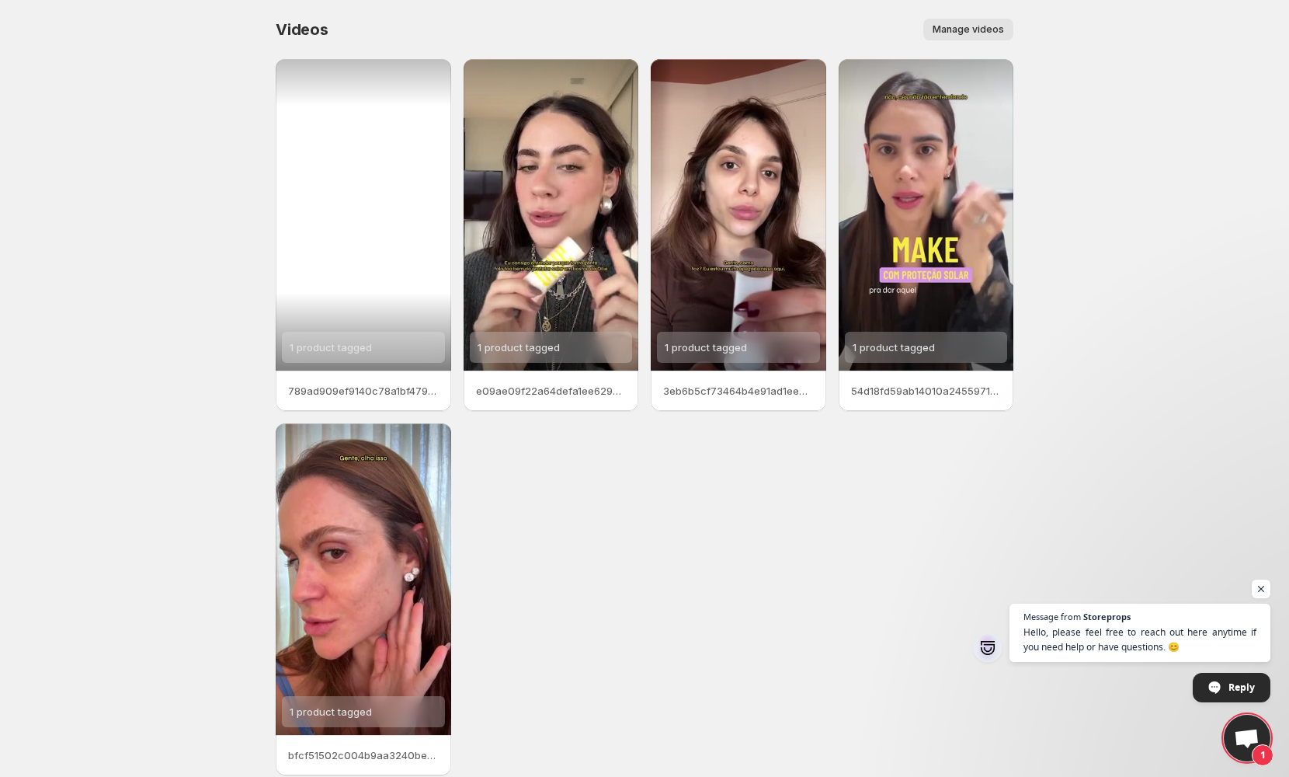
click at [399, 342] on div "1 product tagged" at bounding box center [363, 347] width 163 height 31
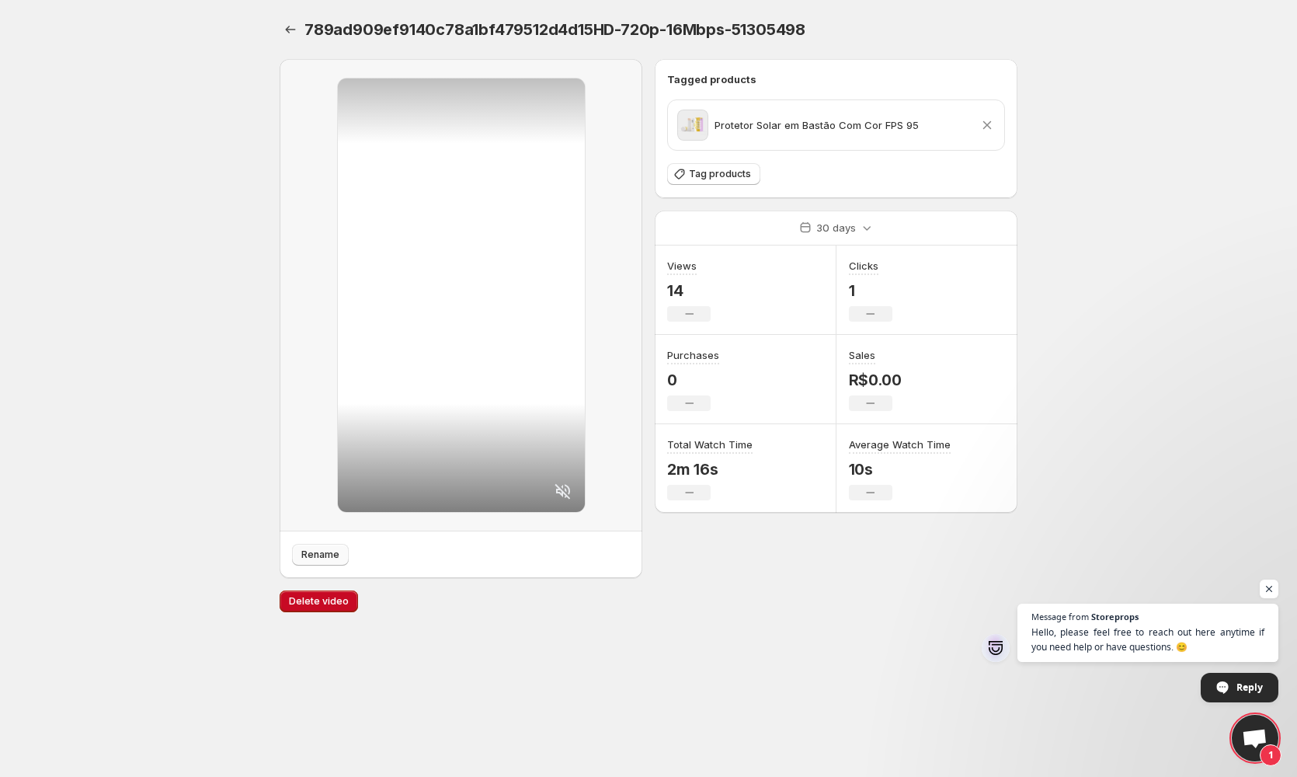
click at [321, 550] on span "Rename" at bounding box center [320, 554] width 38 height 12
click at [283, 36] on icon "Settings" at bounding box center [291, 30] width 16 height 16
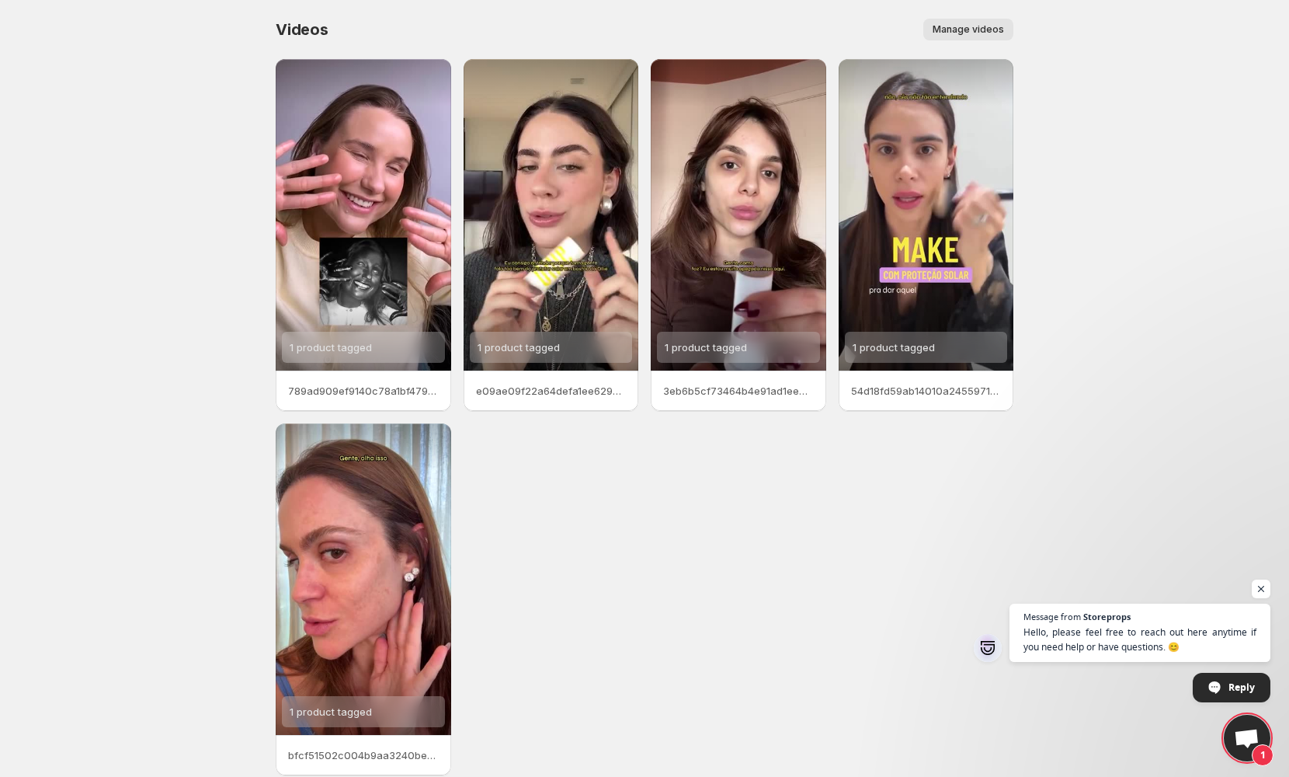
click at [933, 28] on button "Manage videos" at bounding box center [968, 30] width 90 height 22
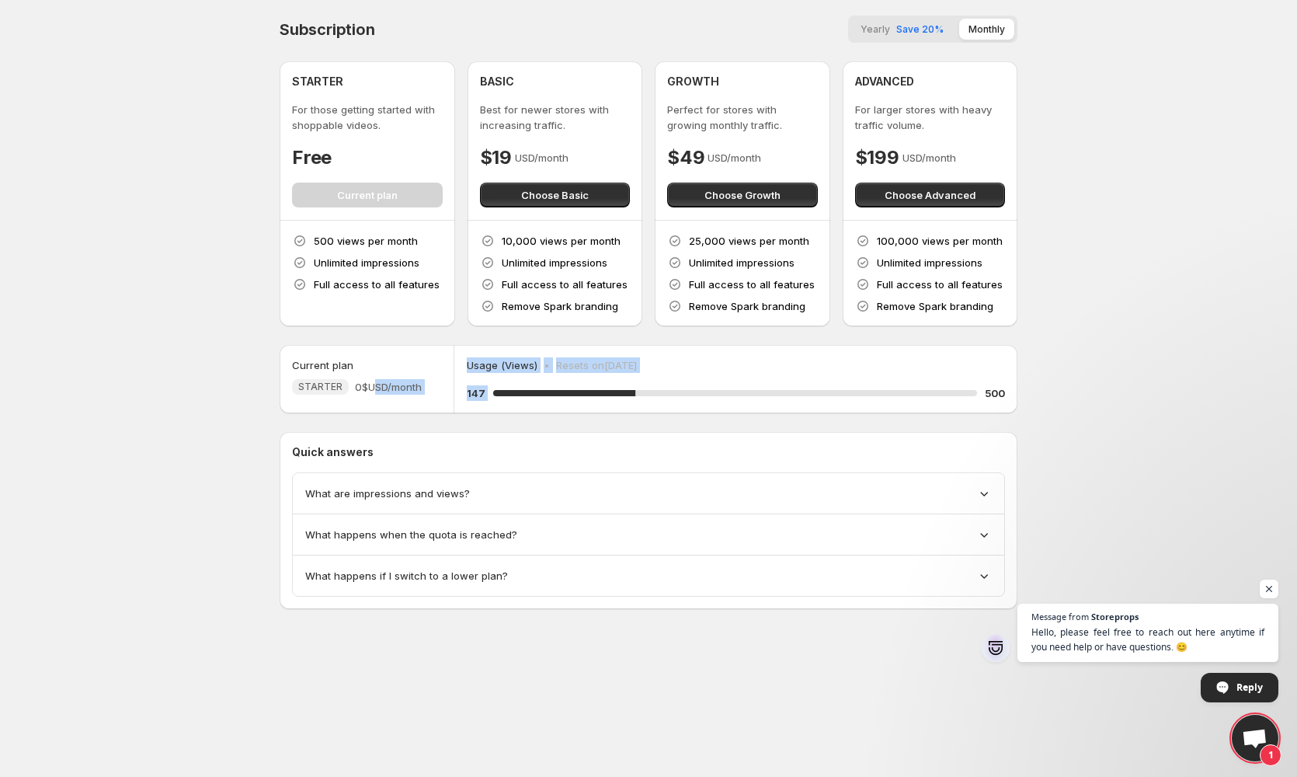
drag, startPoint x: 430, startPoint y: 385, endPoint x: 497, endPoint y: 394, distance: 67.4
click at [497, 387] on div "Current plan STARTER 0$ USD/month Usage (Views) • Resets on [DATE] 147 29.4 % 5…" at bounding box center [649, 379] width 738 height 68
click at [495, 398] on div "147 29.4 % 500" at bounding box center [736, 393] width 538 height 16
click at [934, 26] on span "Save 20%" at bounding box center [919, 29] width 47 height 12
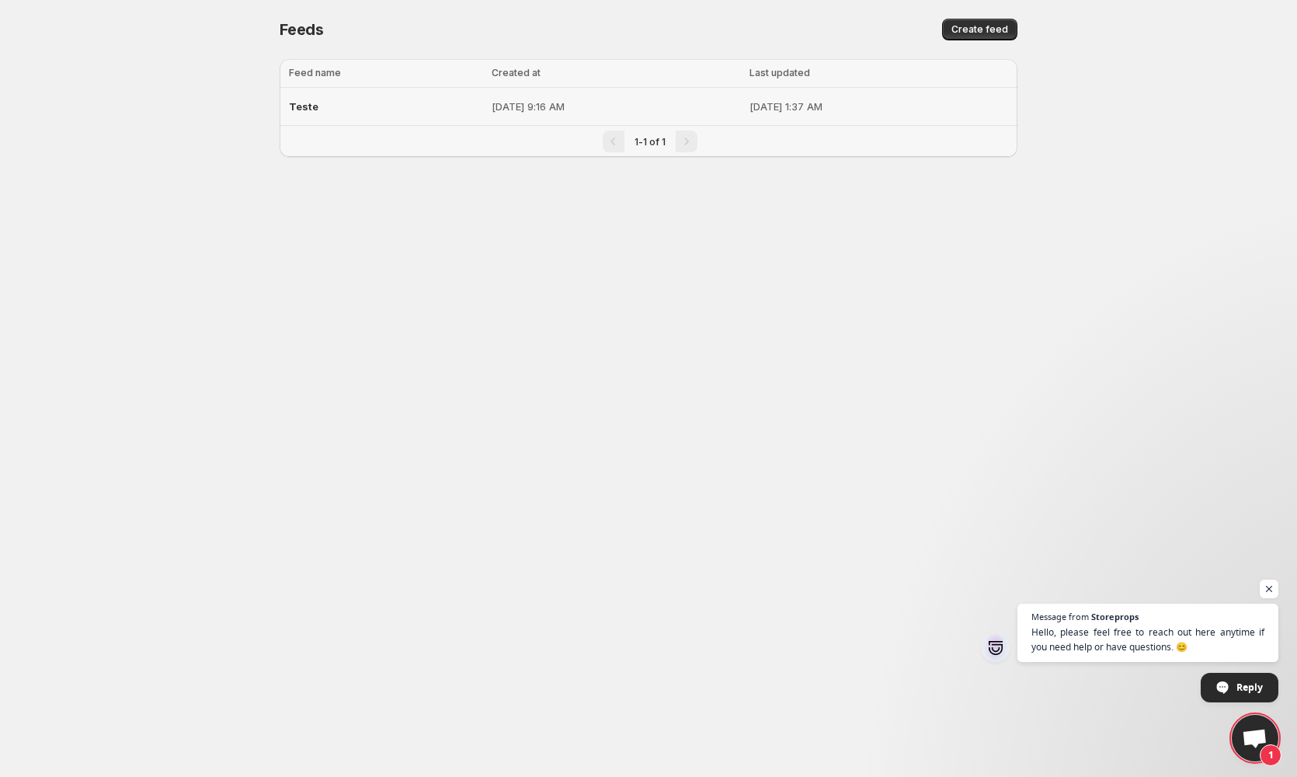
click at [655, 109] on p "[DATE] 9:16 AM" at bounding box center [616, 107] width 248 height 16
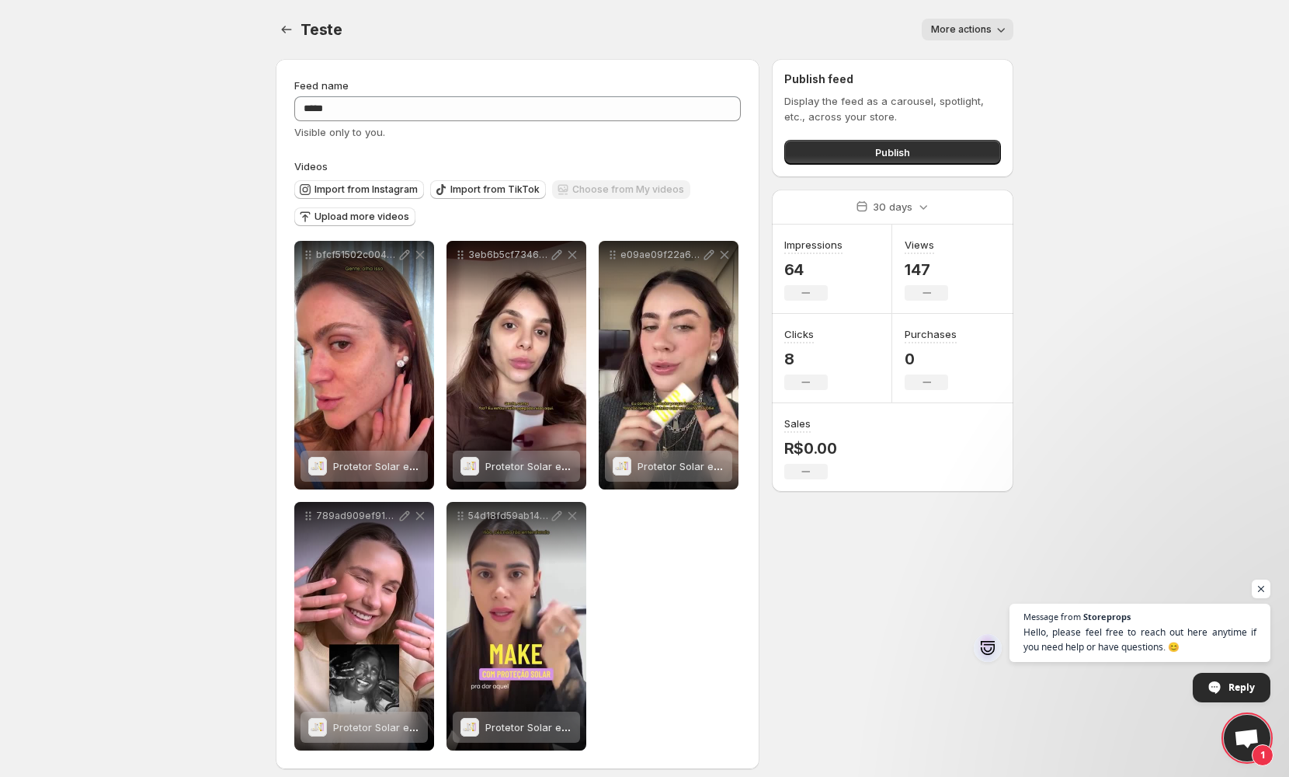
click at [832, 211] on div "30 days" at bounding box center [892, 206] width 241 height 35
click at [846, 196] on div "30 days" at bounding box center [893, 206] width 96 height 34
click at [877, 211] on p "30 days" at bounding box center [893, 207] width 40 height 16
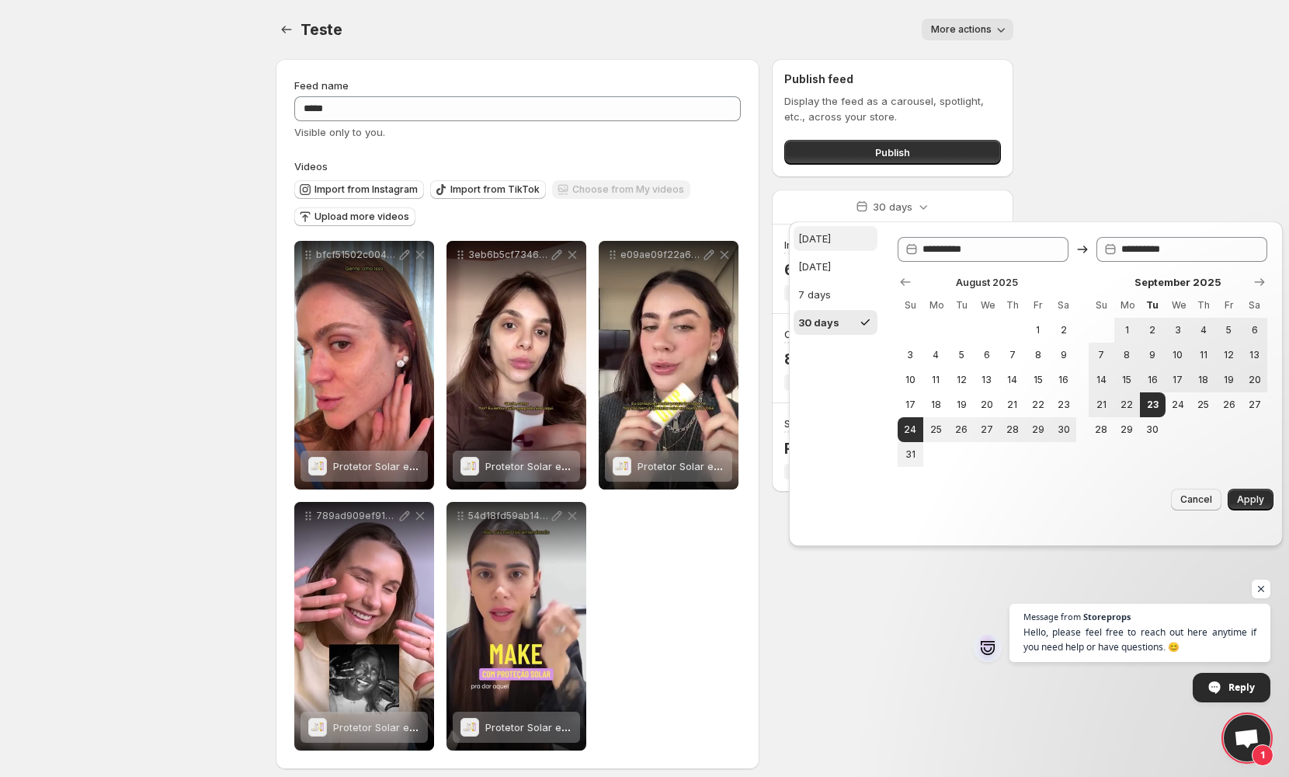
click at [823, 245] on div "[DATE]" at bounding box center [814, 239] width 33 height 16
type input "**********"
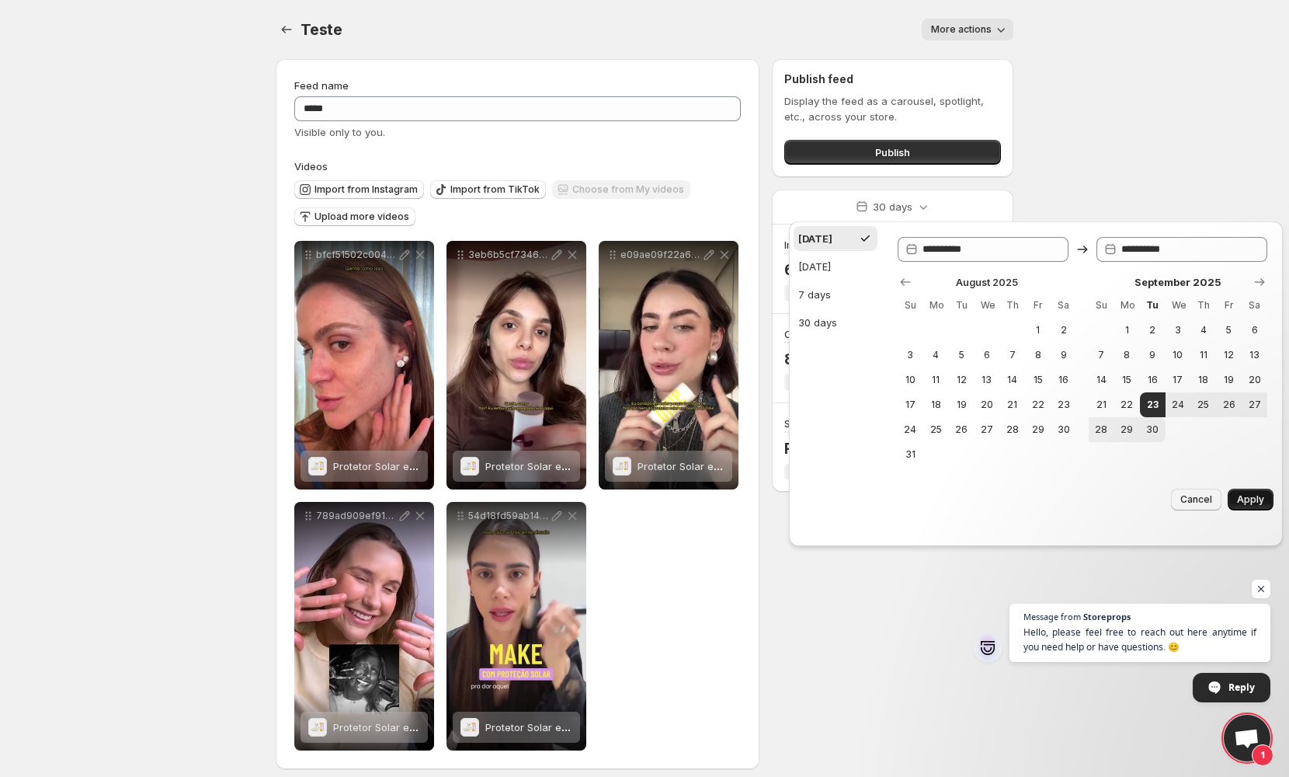
click at [1256, 510] on button "Apply" at bounding box center [1251, 499] width 46 height 22
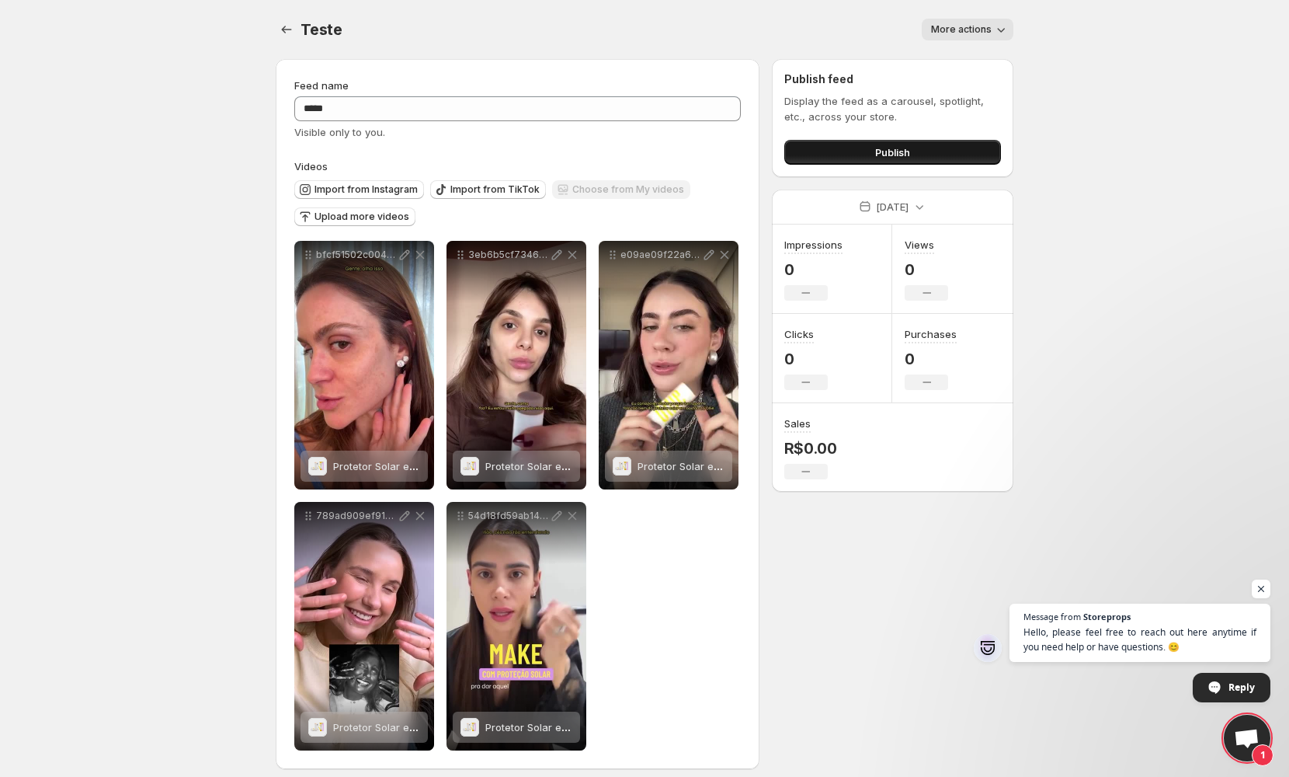
click at [838, 155] on button "Publish" at bounding box center [892, 152] width 217 height 25
